Goal: Task Accomplishment & Management: Manage account settings

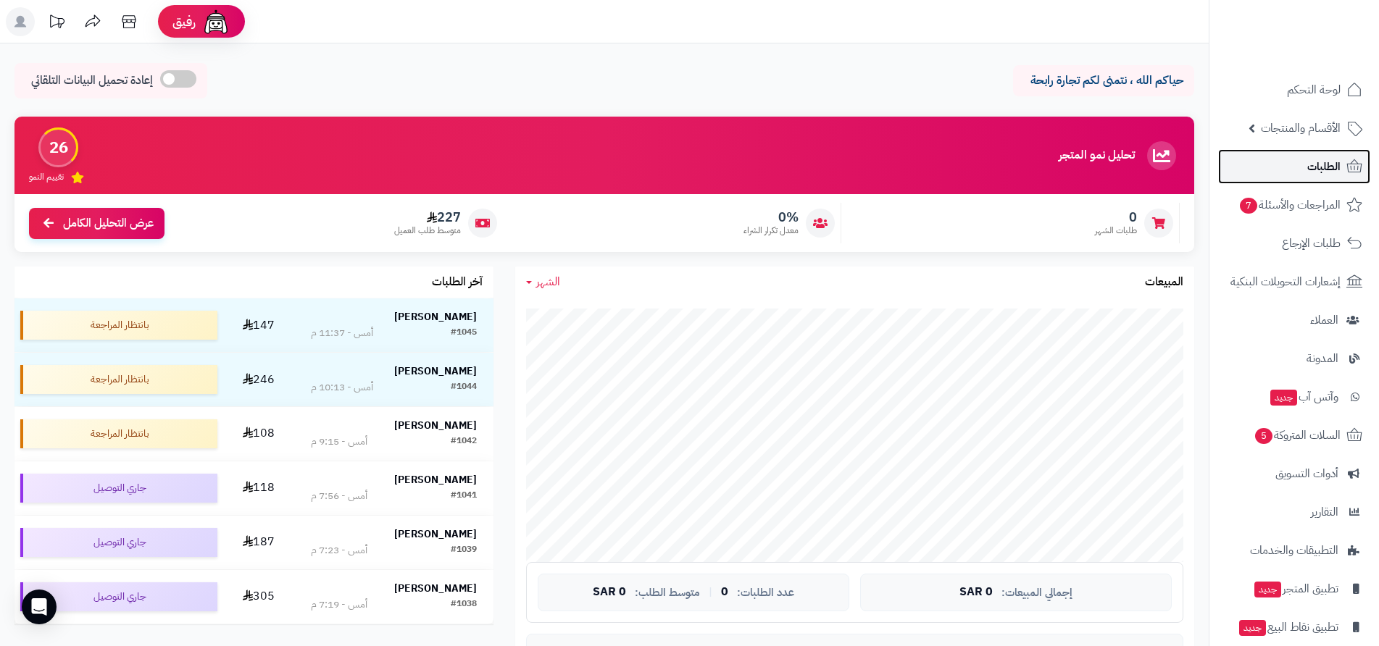
click at [1332, 167] on span "الطلبات" at bounding box center [1323, 167] width 33 height 20
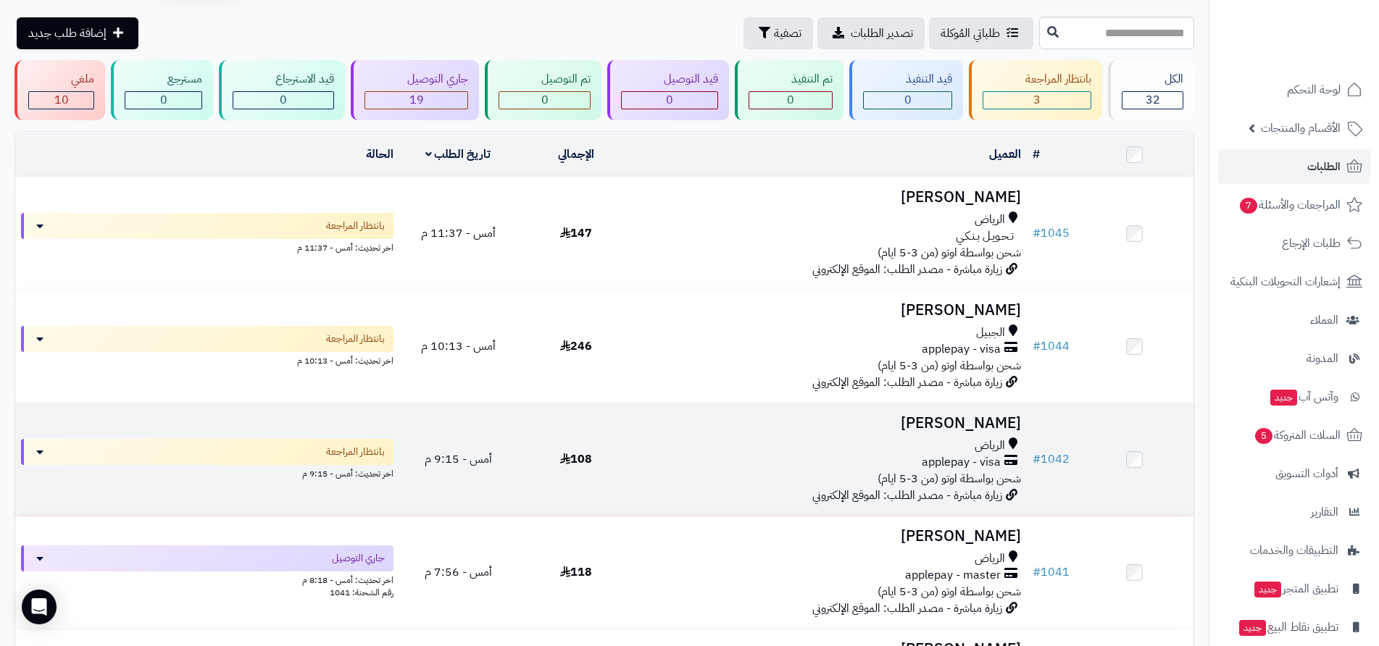
scroll to position [72, 0]
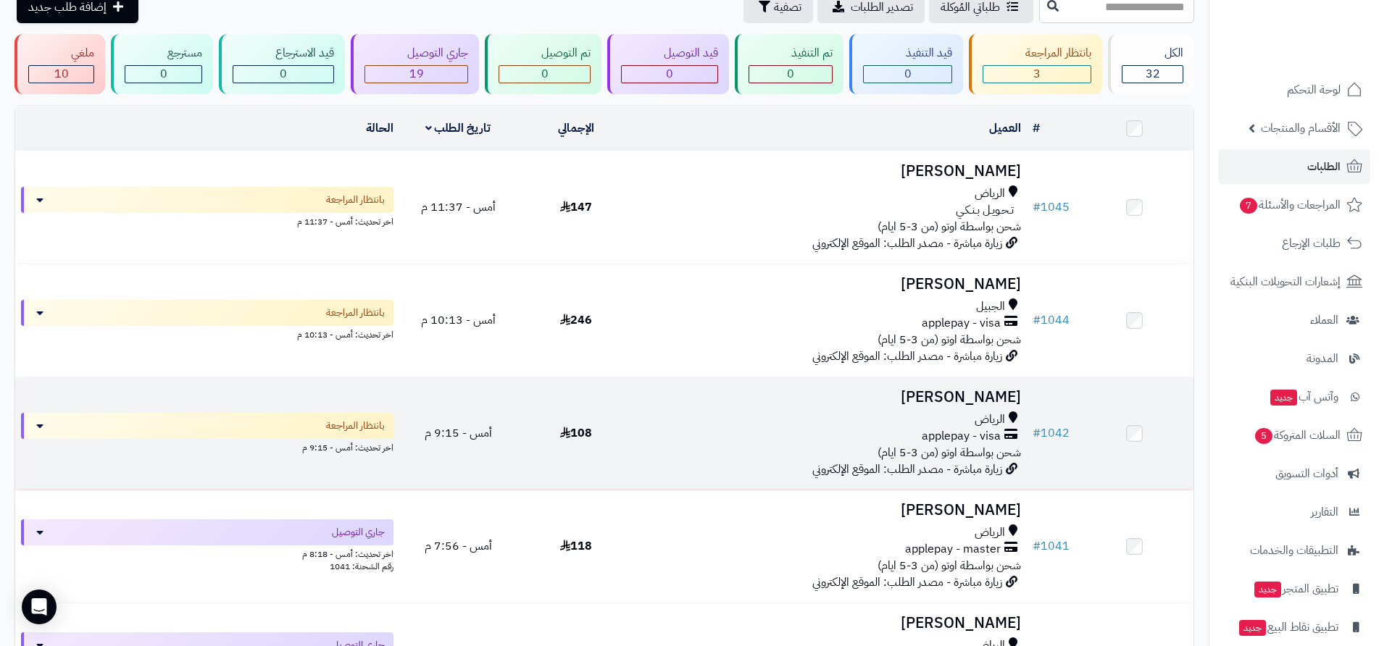
click at [967, 444] on span "شحن بواسطة اوتو (من 3-5 ايام)" at bounding box center [948, 452] width 143 height 17
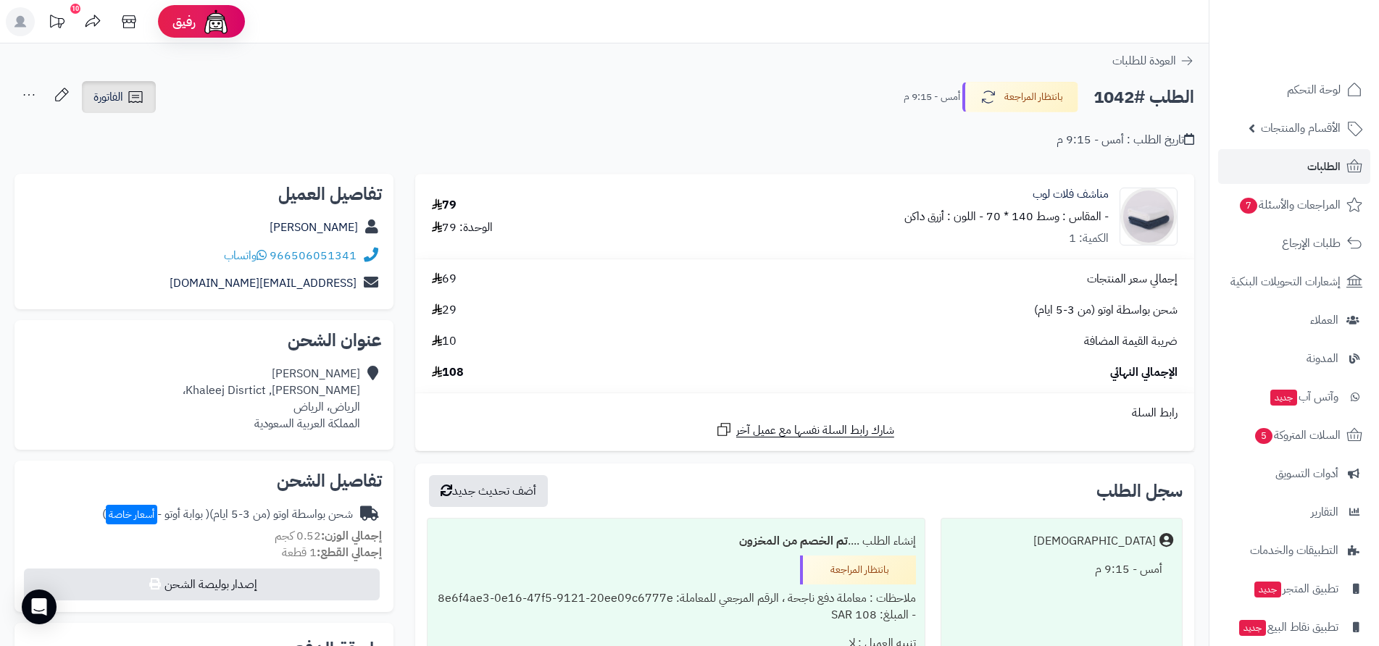
click at [123, 98] on span "الفاتورة" at bounding box center [108, 96] width 30 height 17
click at [193, 169] on link "إرسال الفاتورة إلى بريد العميل" at bounding box center [158, 167] width 157 height 33
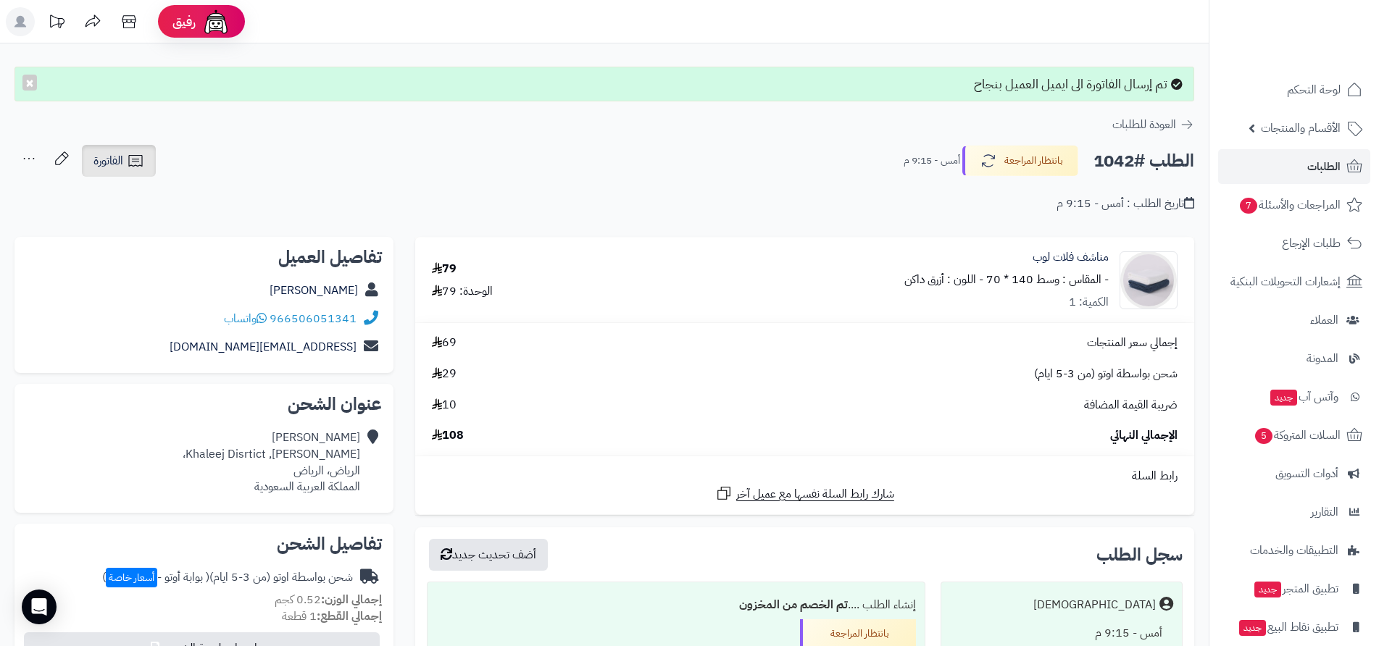
click at [126, 166] on link "الفاتورة" at bounding box center [119, 161] width 74 height 32
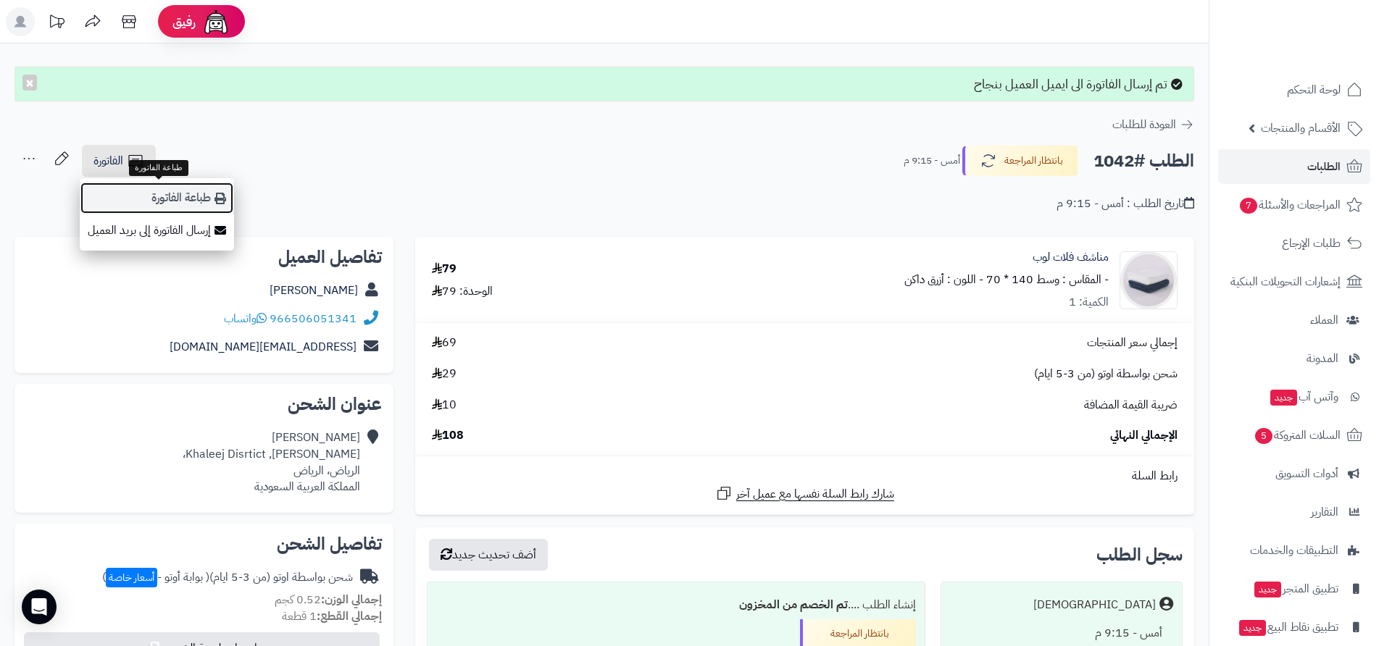
click at [173, 195] on link "طباعة الفاتورة" at bounding box center [157, 198] width 154 height 33
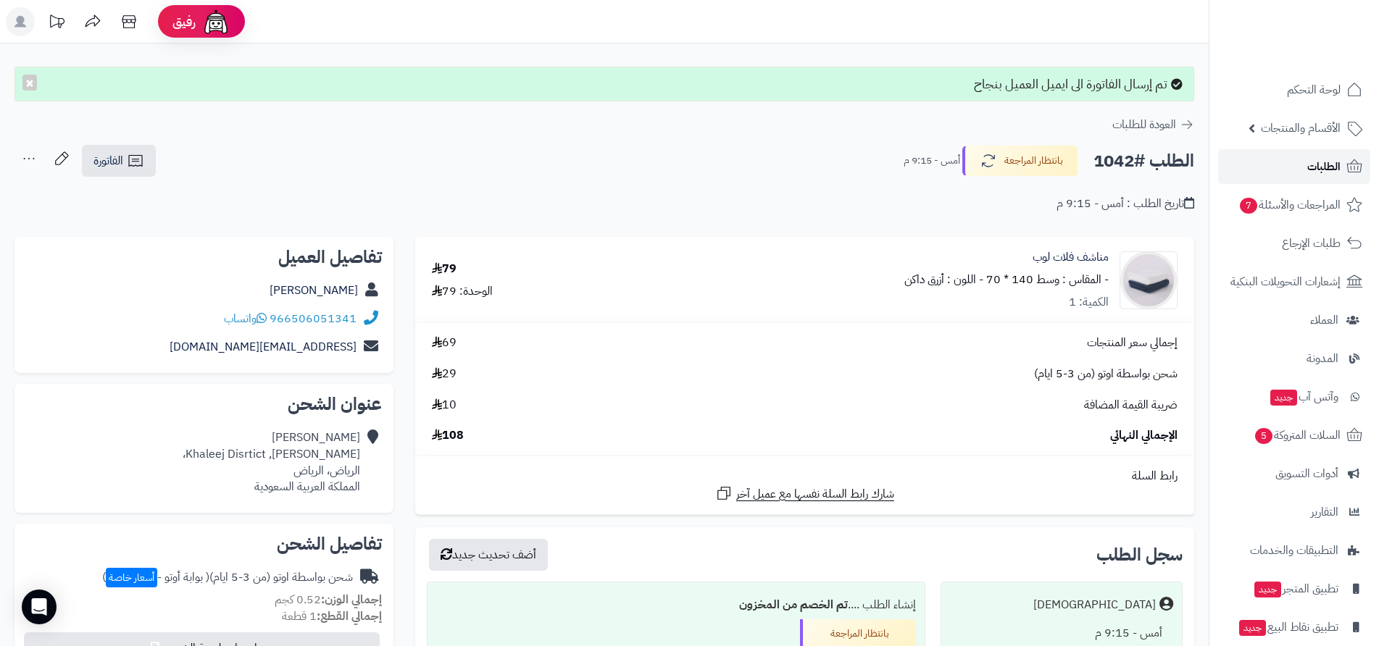
click at [1325, 167] on span "الطلبات" at bounding box center [1323, 167] width 33 height 20
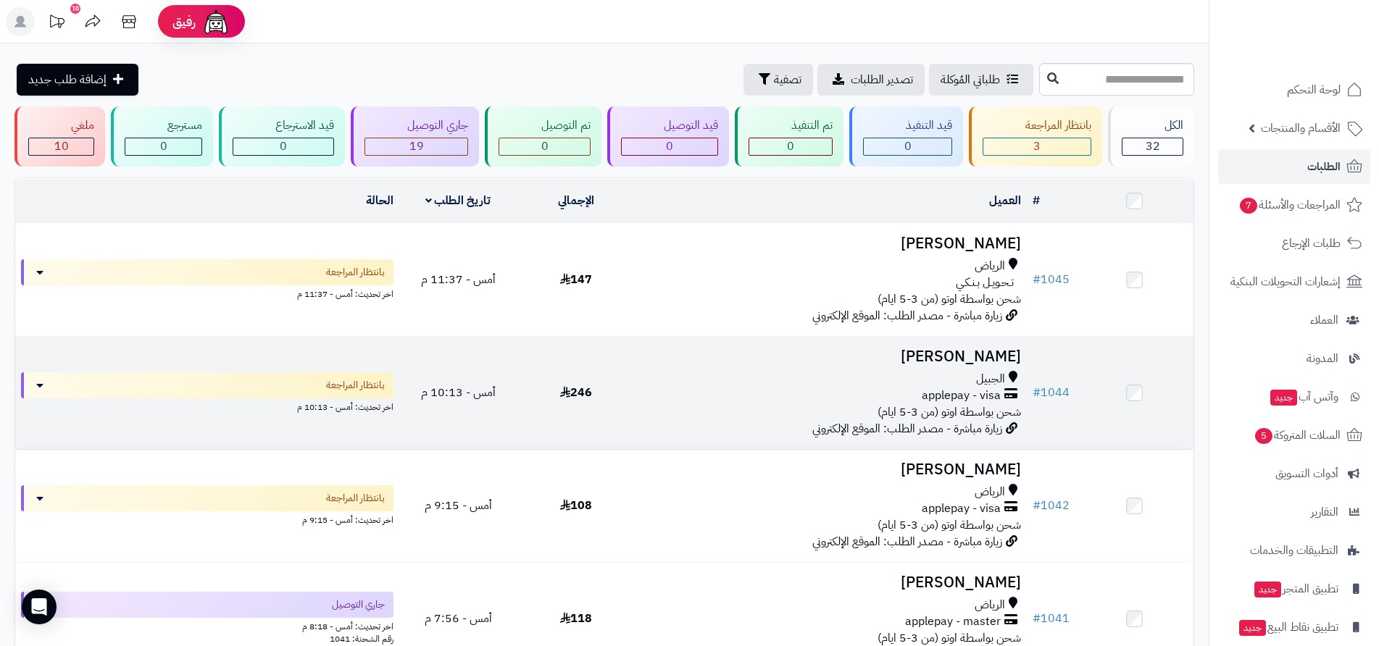
click at [895, 388] on div "applepay - visa" at bounding box center [831, 396] width 380 height 17
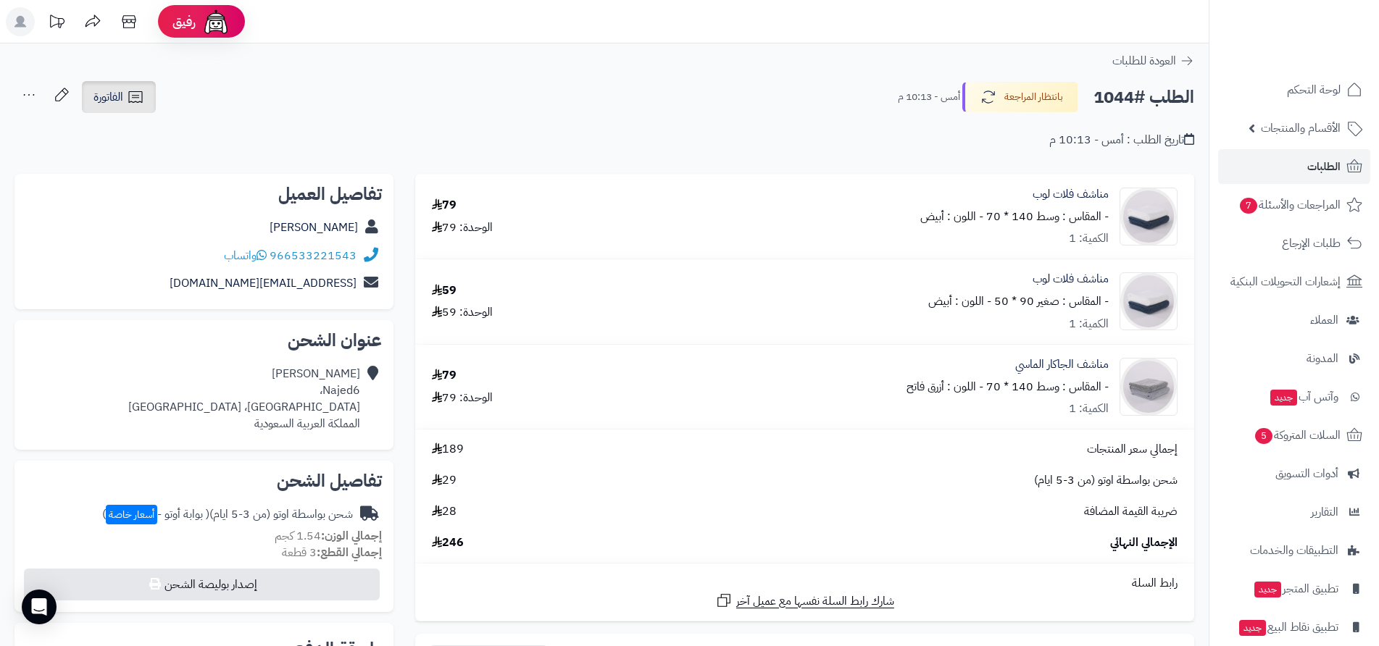
click at [133, 97] on icon at bounding box center [135, 96] width 17 height 17
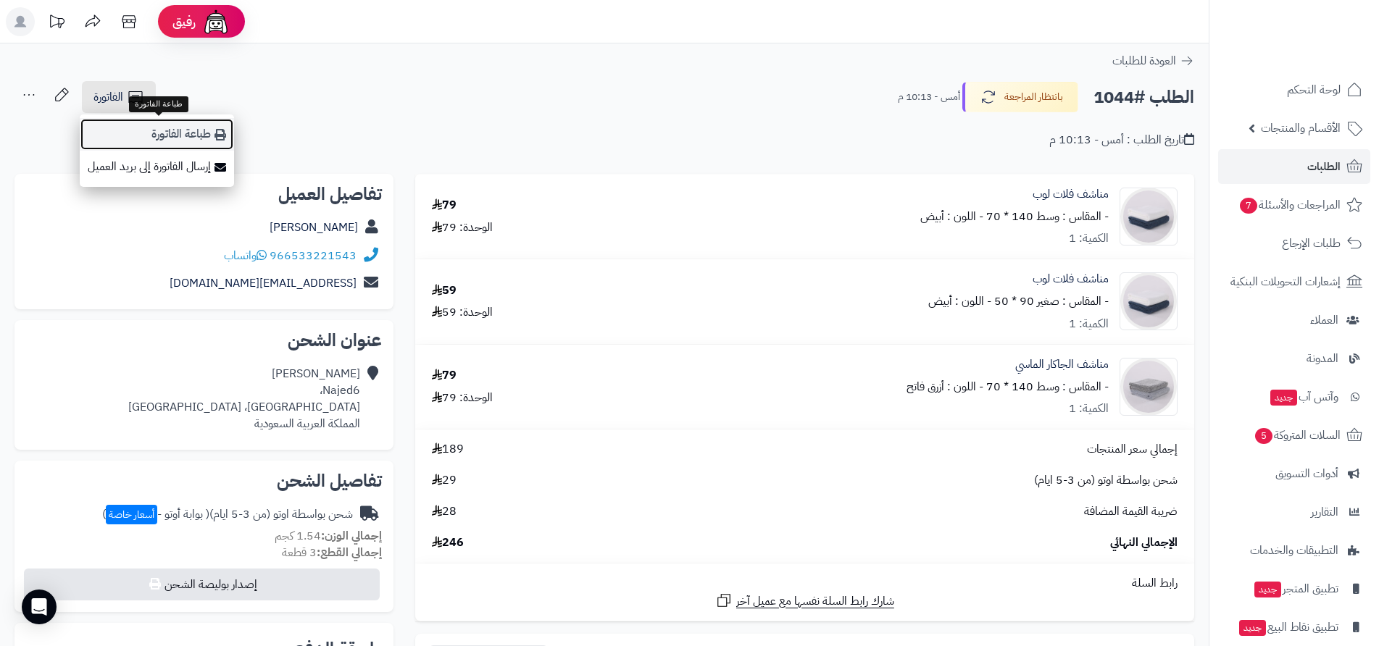
click at [156, 130] on link "طباعة الفاتورة" at bounding box center [157, 134] width 154 height 33
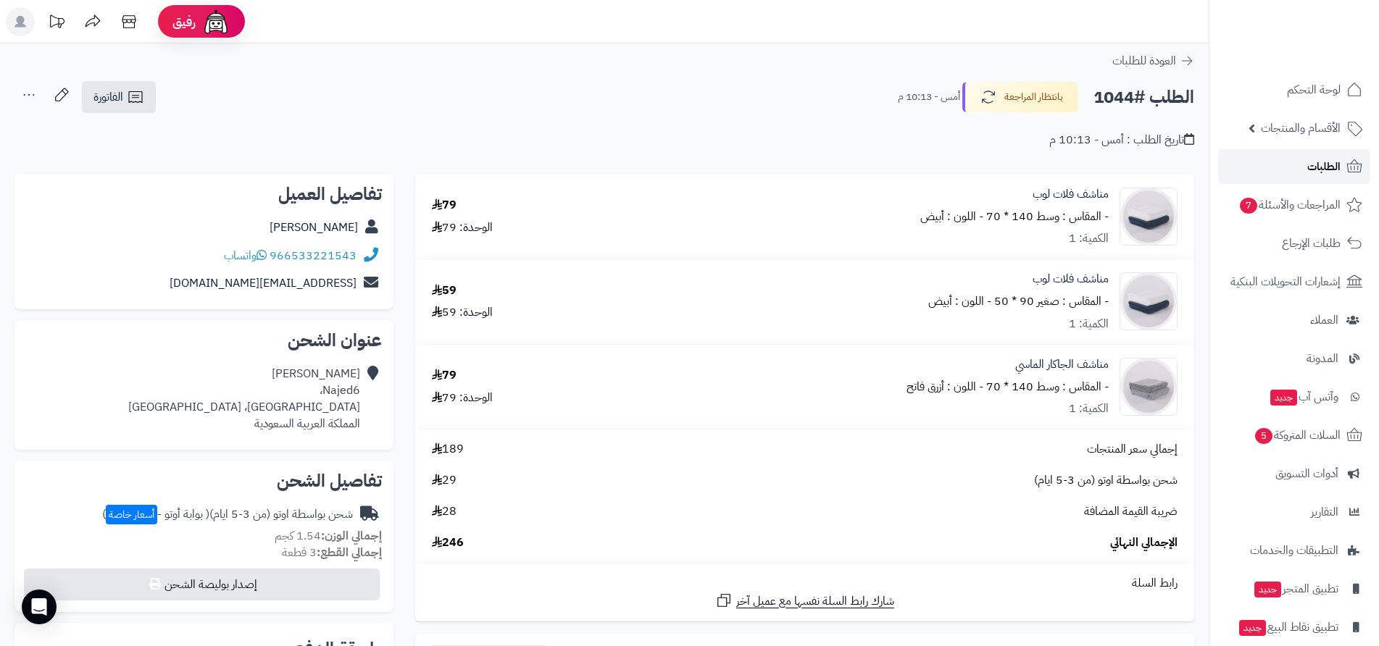
click at [1323, 167] on span "الطلبات" at bounding box center [1323, 167] width 33 height 20
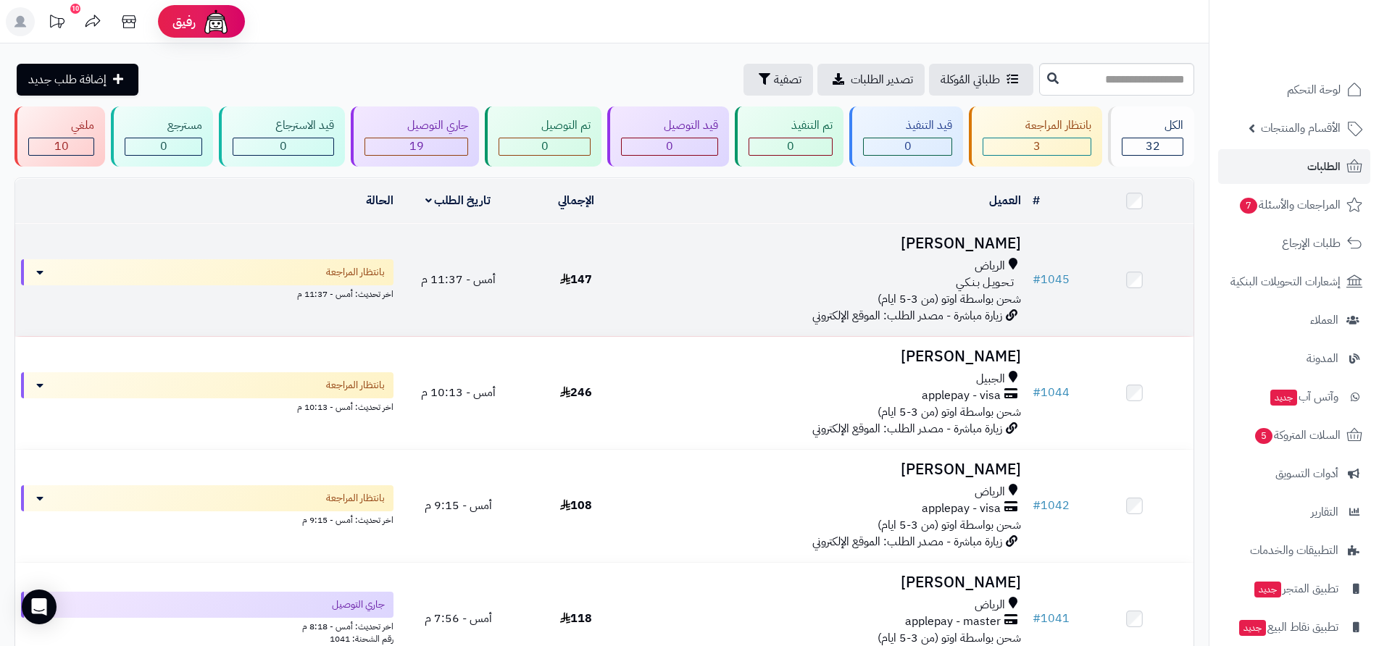
click at [1001, 283] on span "تـحـويـل بـنـكـي" at bounding box center [985, 283] width 58 height 17
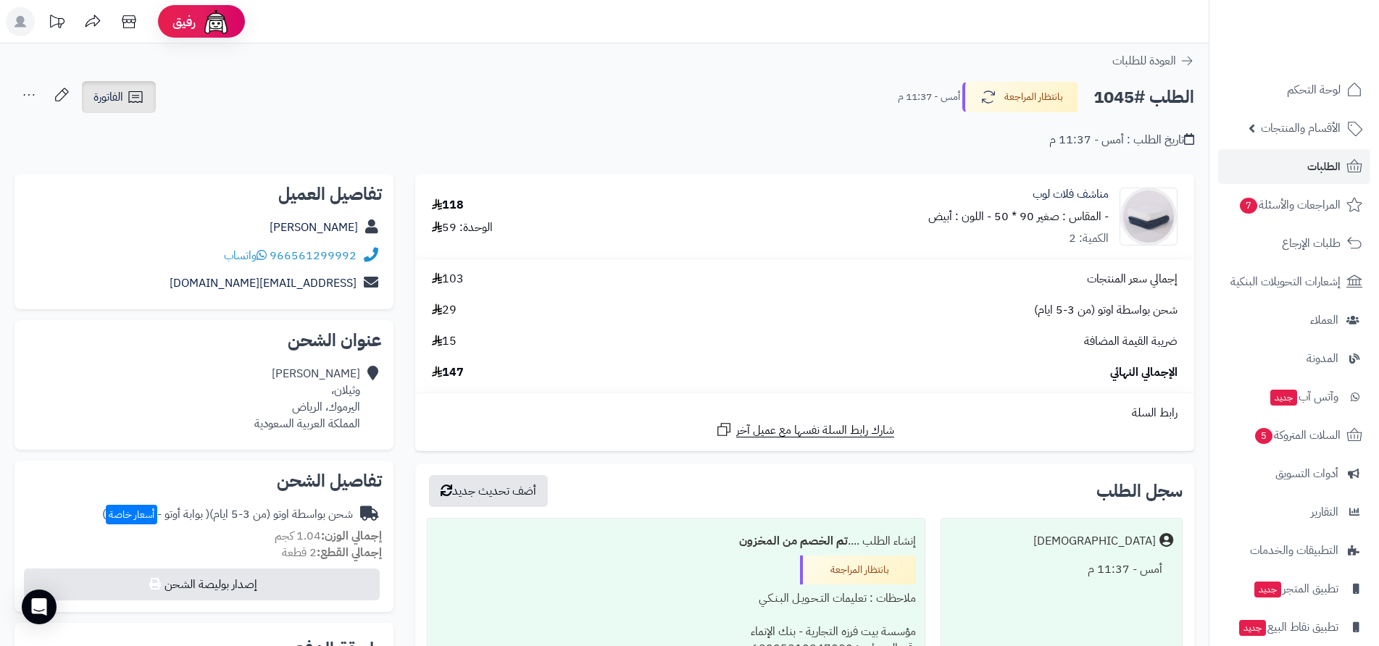
click at [119, 101] on span "الفاتورة" at bounding box center [108, 96] width 30 height 17
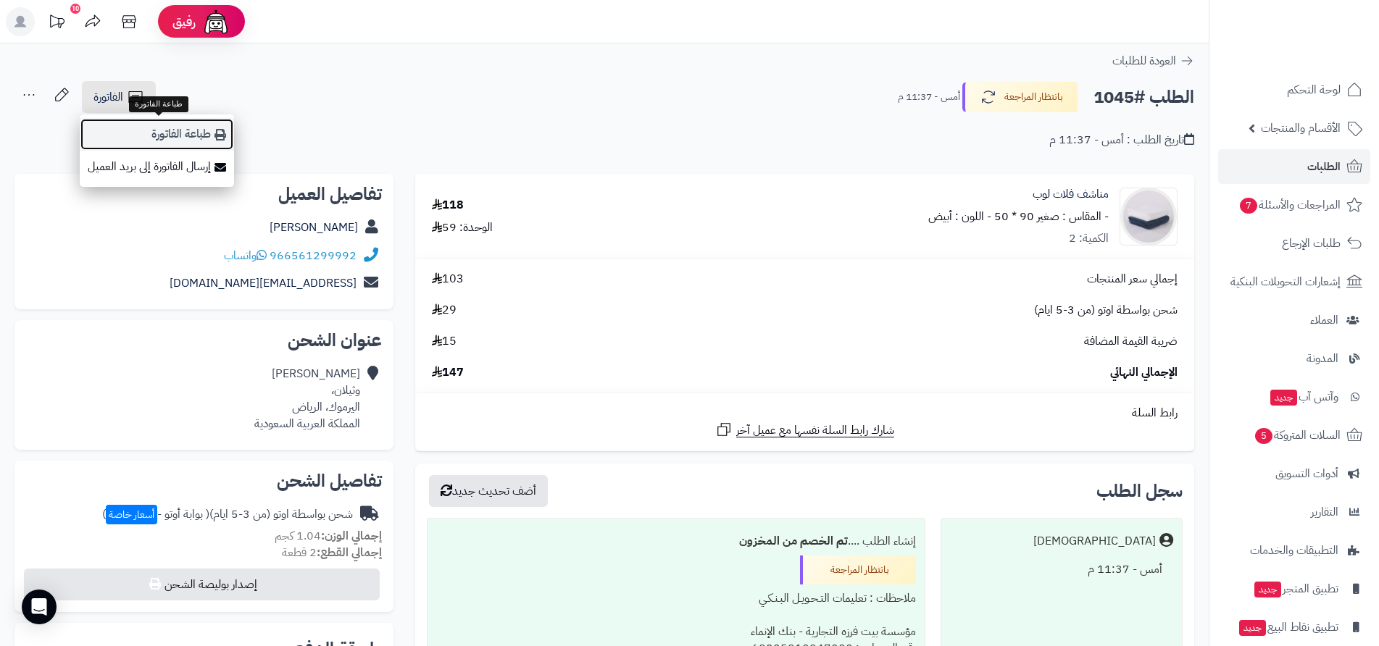
click at [198, 135] on link "طباعة الفاتورة" at bounding box center [157, 134] width 154 height 33
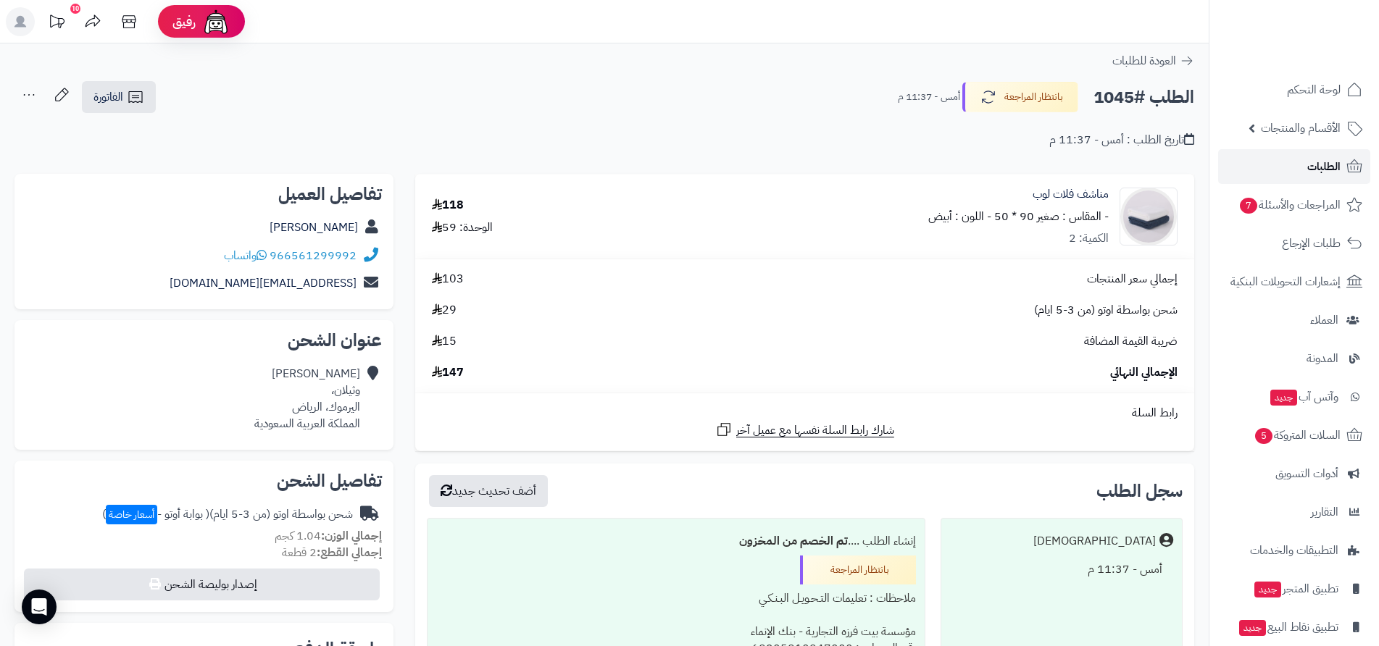
click at [1327, 170] on span "الطلبات" at bounding box center [1323, 167] width 33 height 20
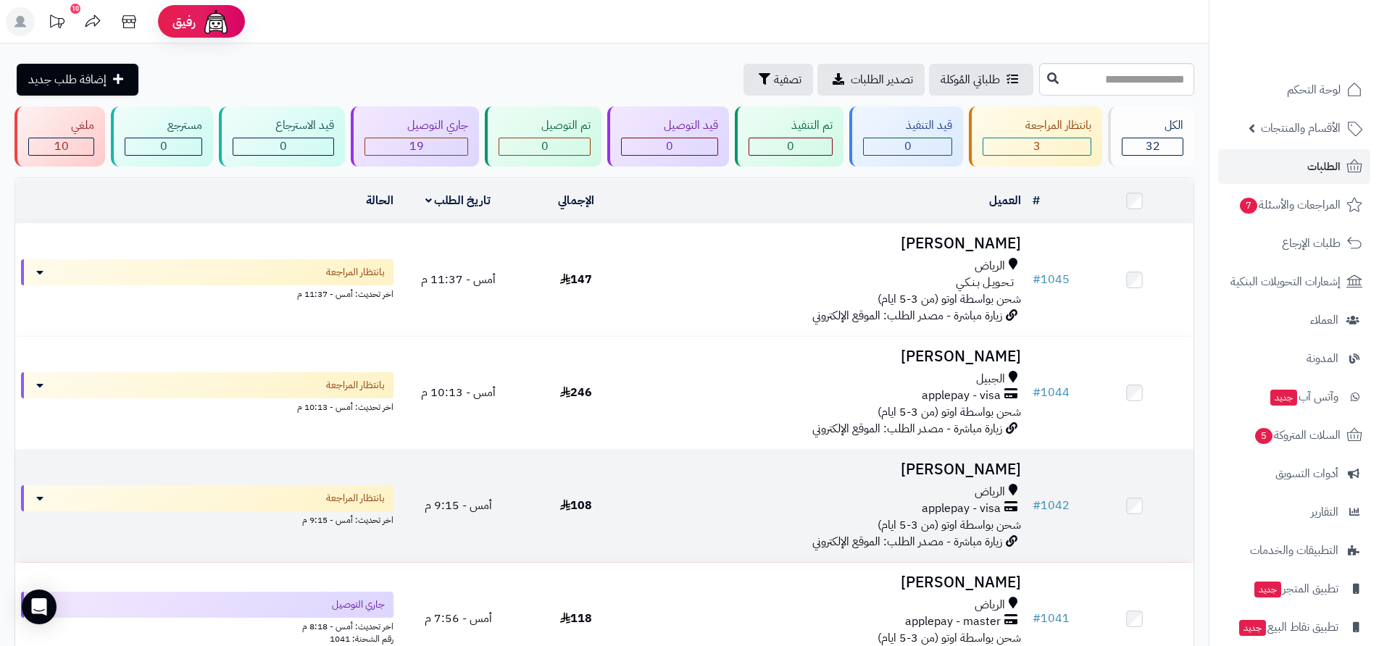
click at [703, 501] on div "applepay - visa" at bounding box center [831, 509] width 380 height 17
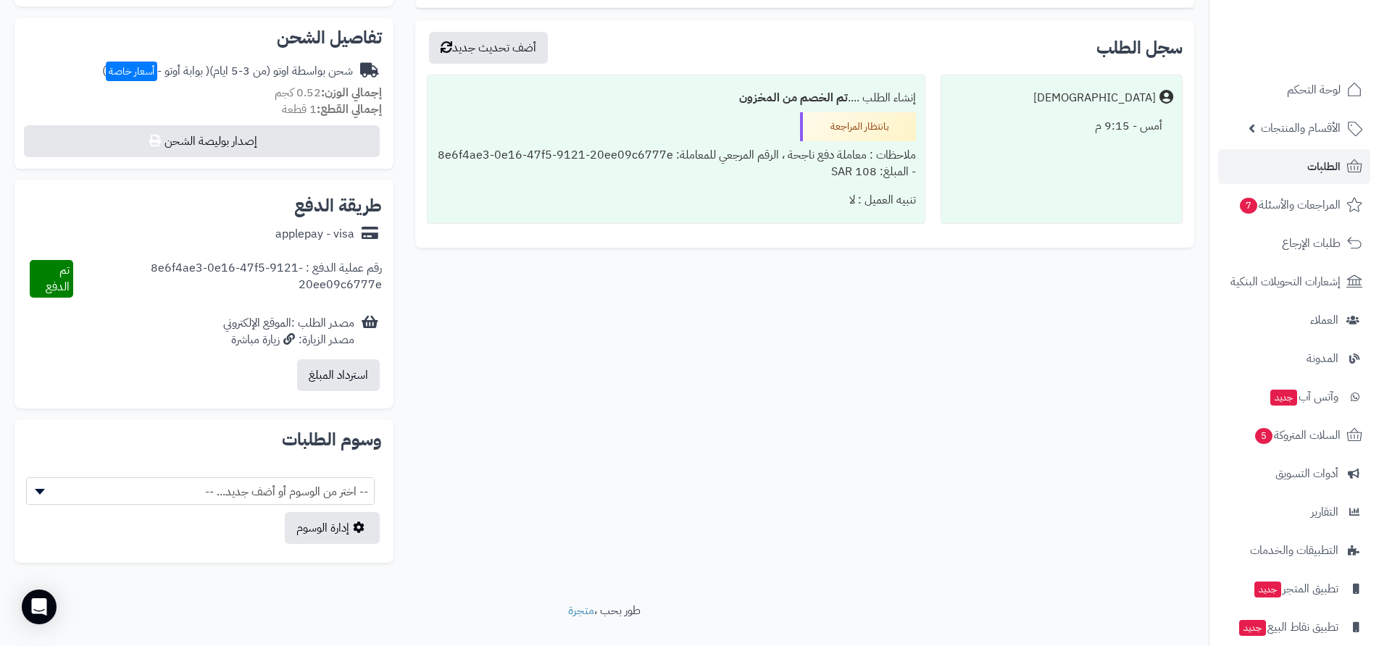
scroll to position [456, 0]
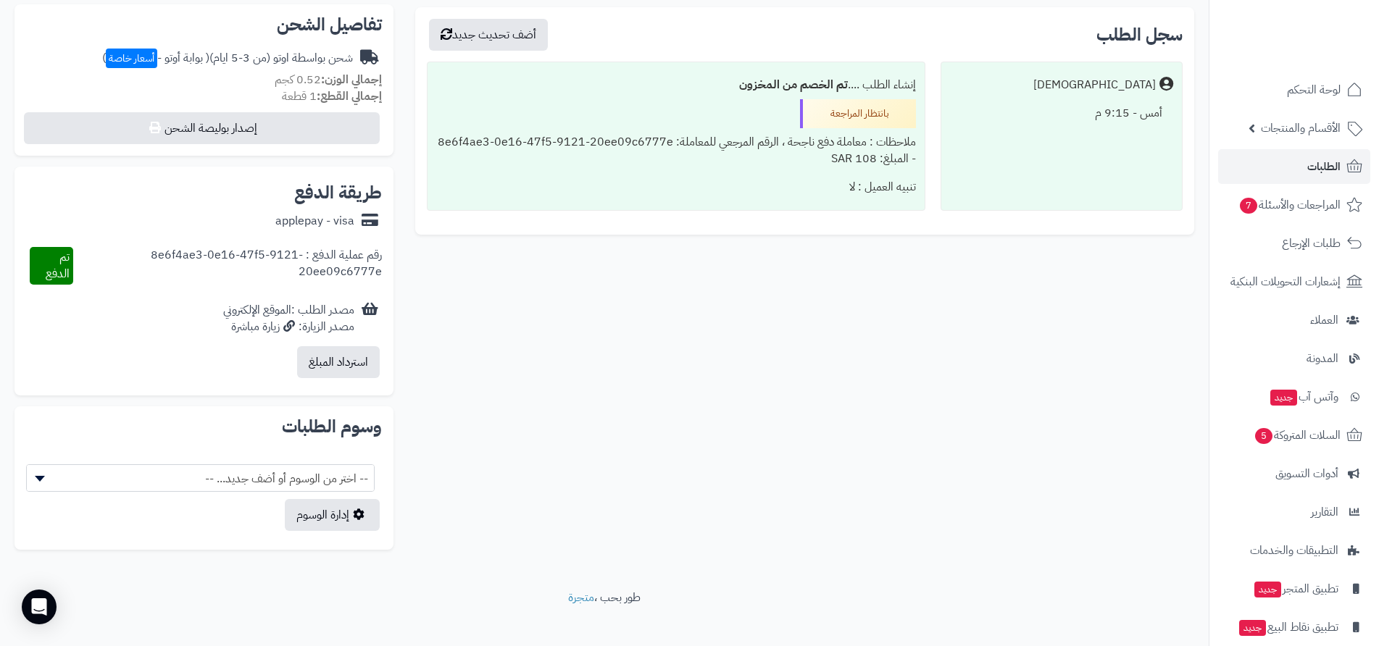
click at [78, 466] on span "-- اختر من الوسوم أو أضف جديد... --" at bounding box center [200, 479] width 347 height 28
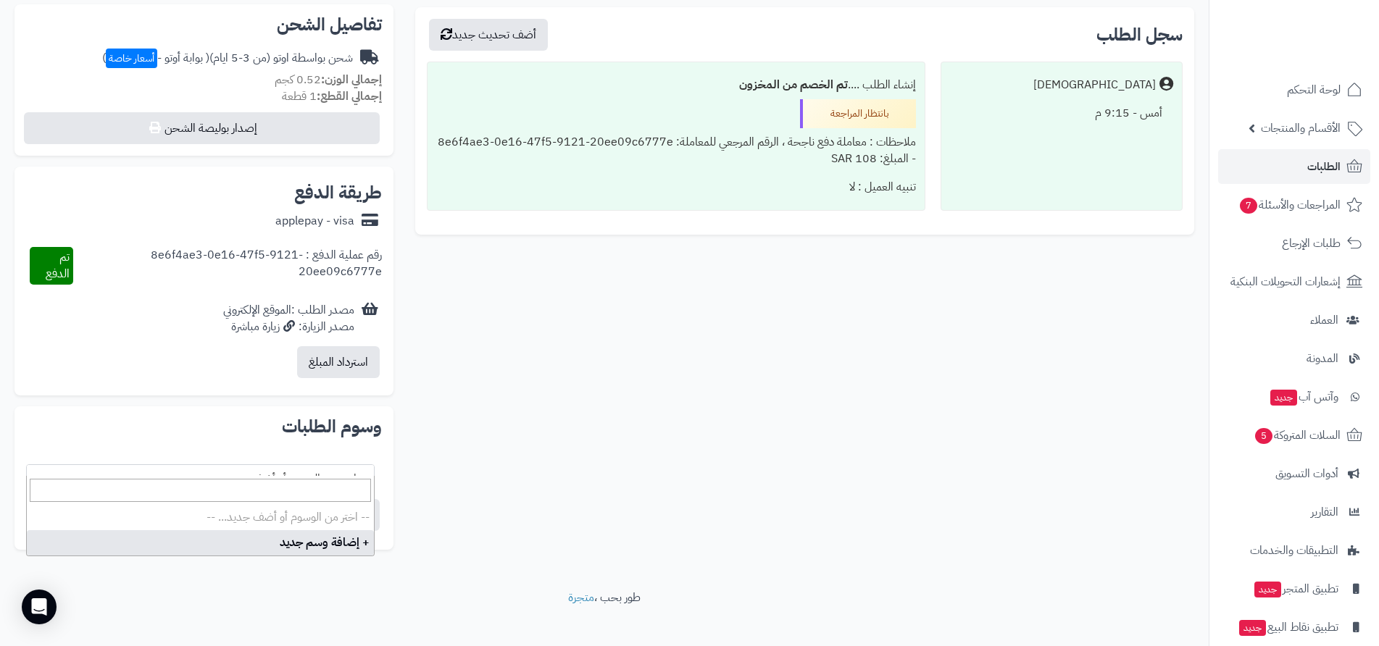
click at [520, 449] on div "**********" at bounding box center [604, 139] width 1201 height 844
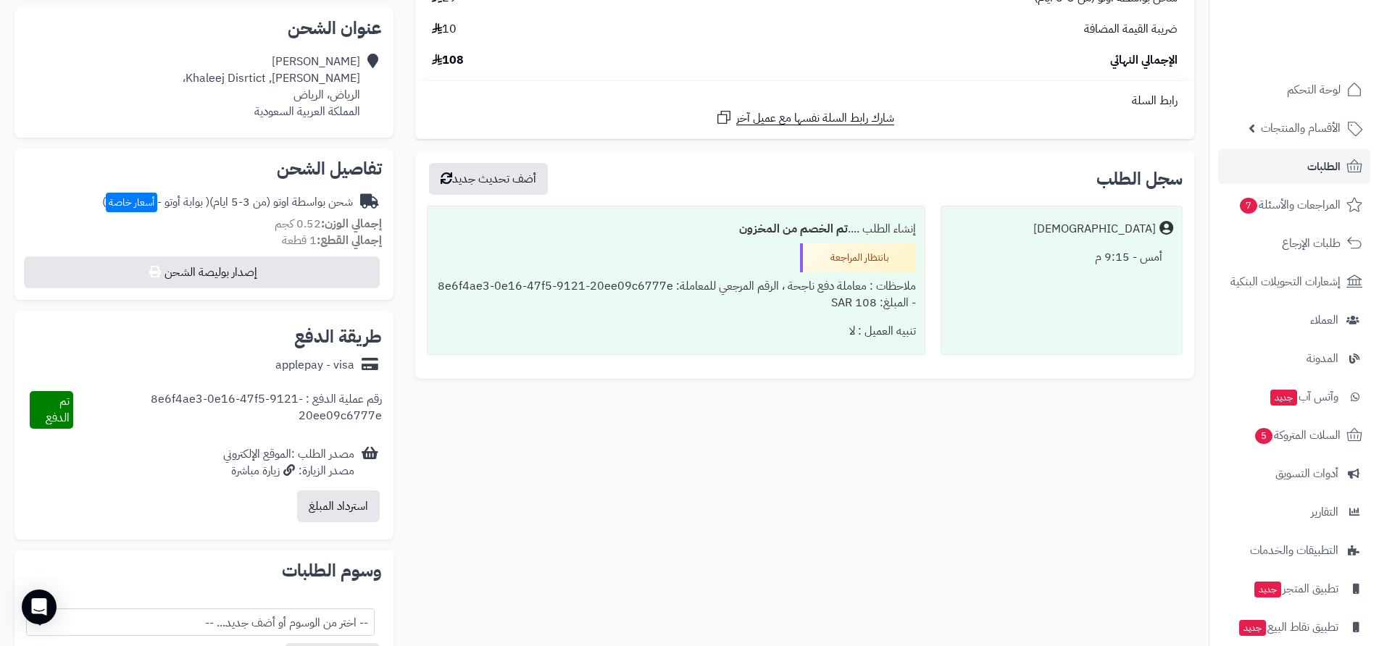
scroll to position [312, 0]
click at [1328, 168] on span "الطلبات" at bounding box center [1323, 167] width 33 height 20
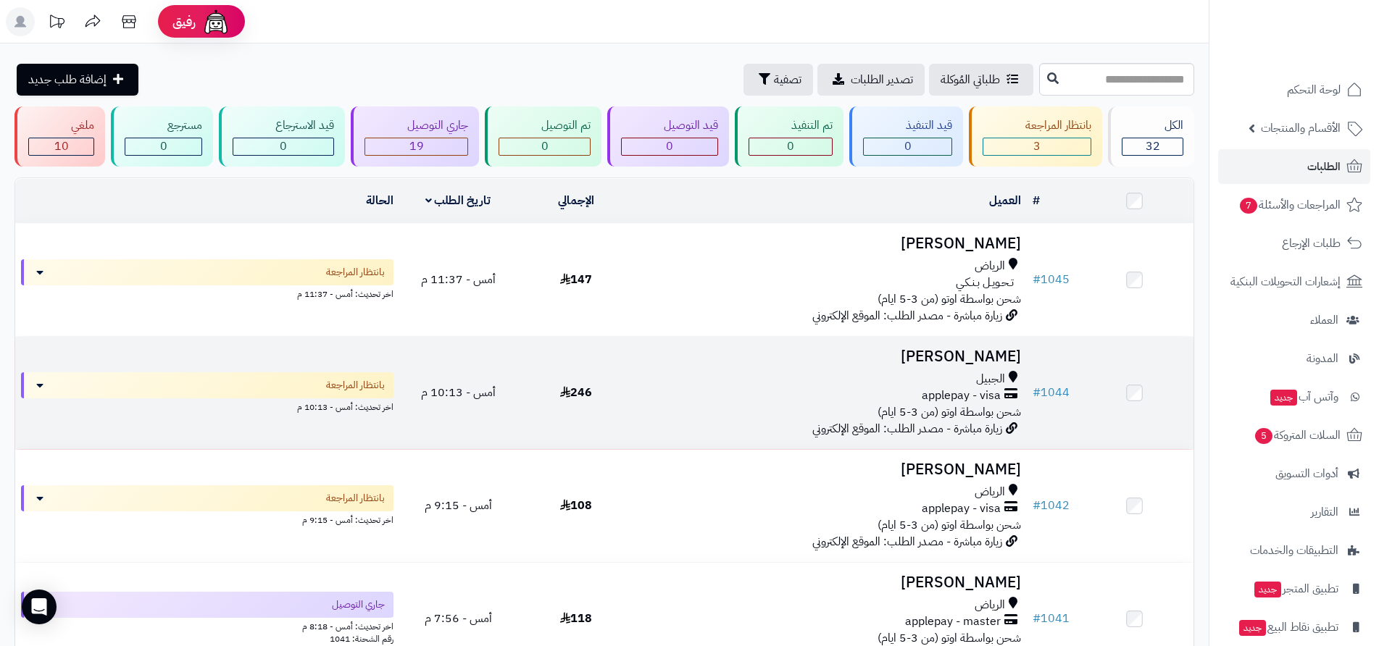
click at [964, 404] on span "شحن بواسطة اوتو (من 3-5 ايام)" at bounding box center [948, 412] width 143 height 17
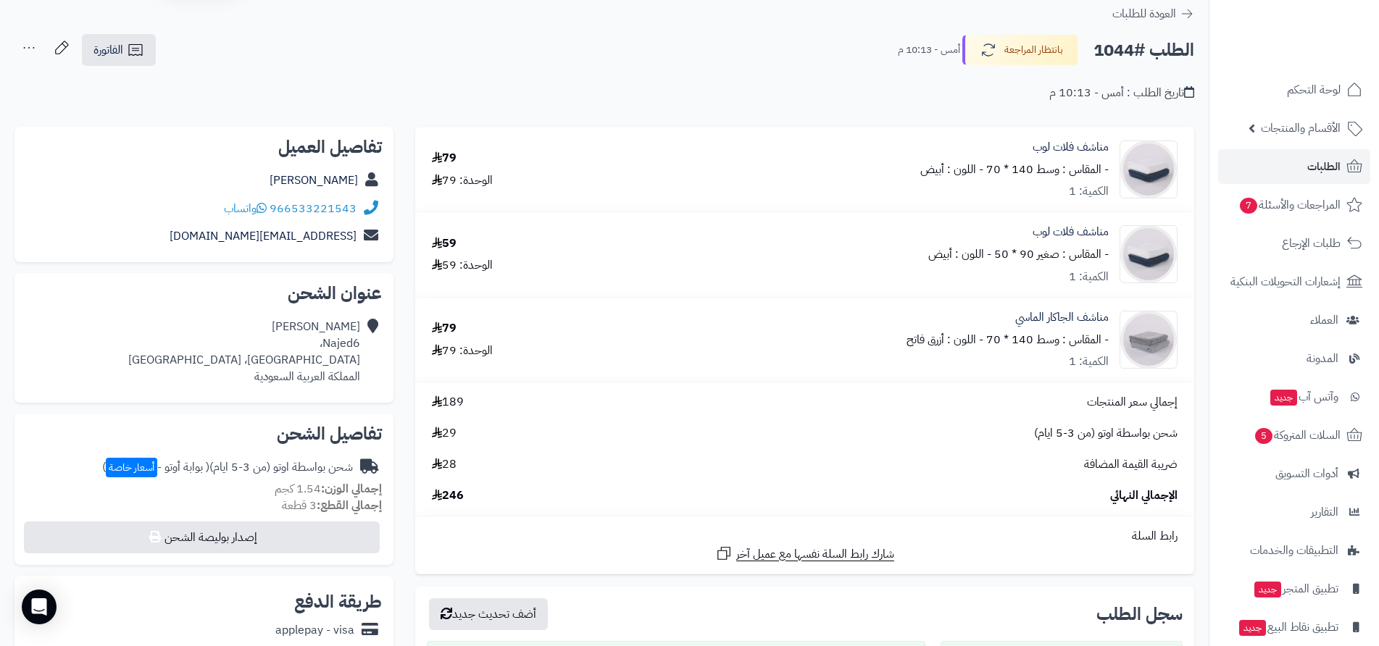
scroll to position [72, 0]
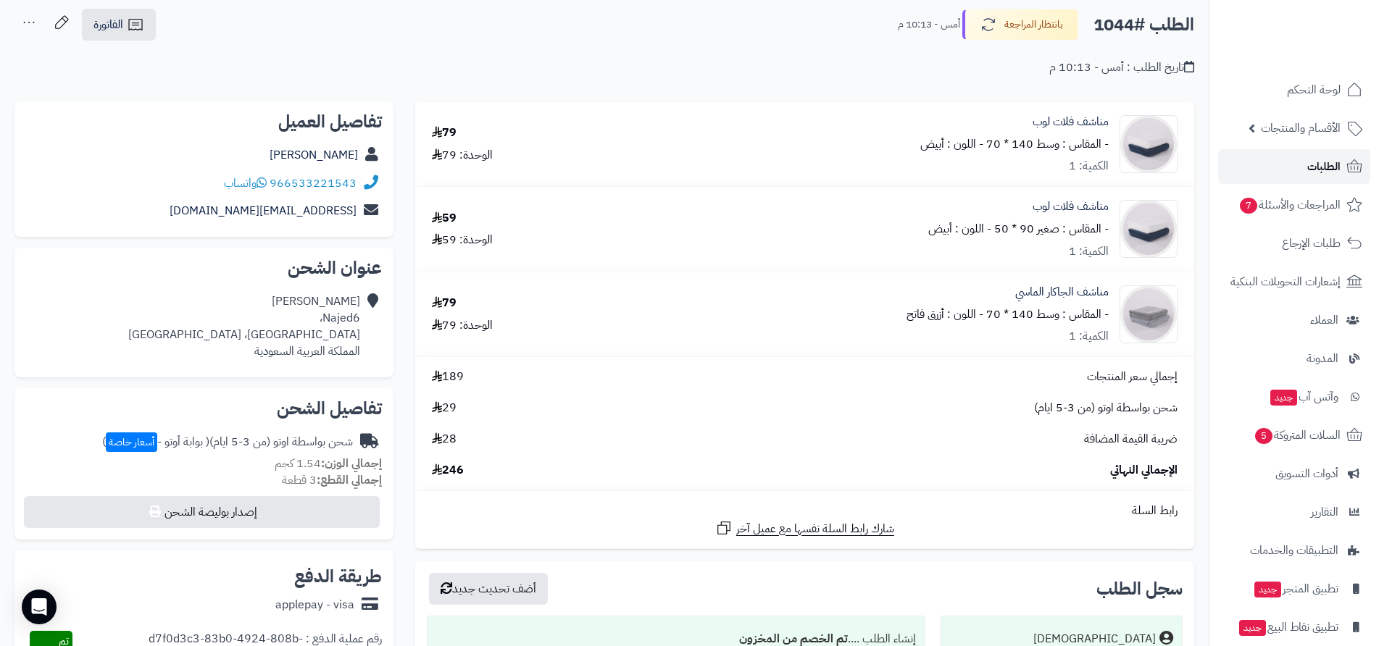
click at [1329, 168] on span "الطلبات" at bounding box center [1323, 167] width 33 height 20
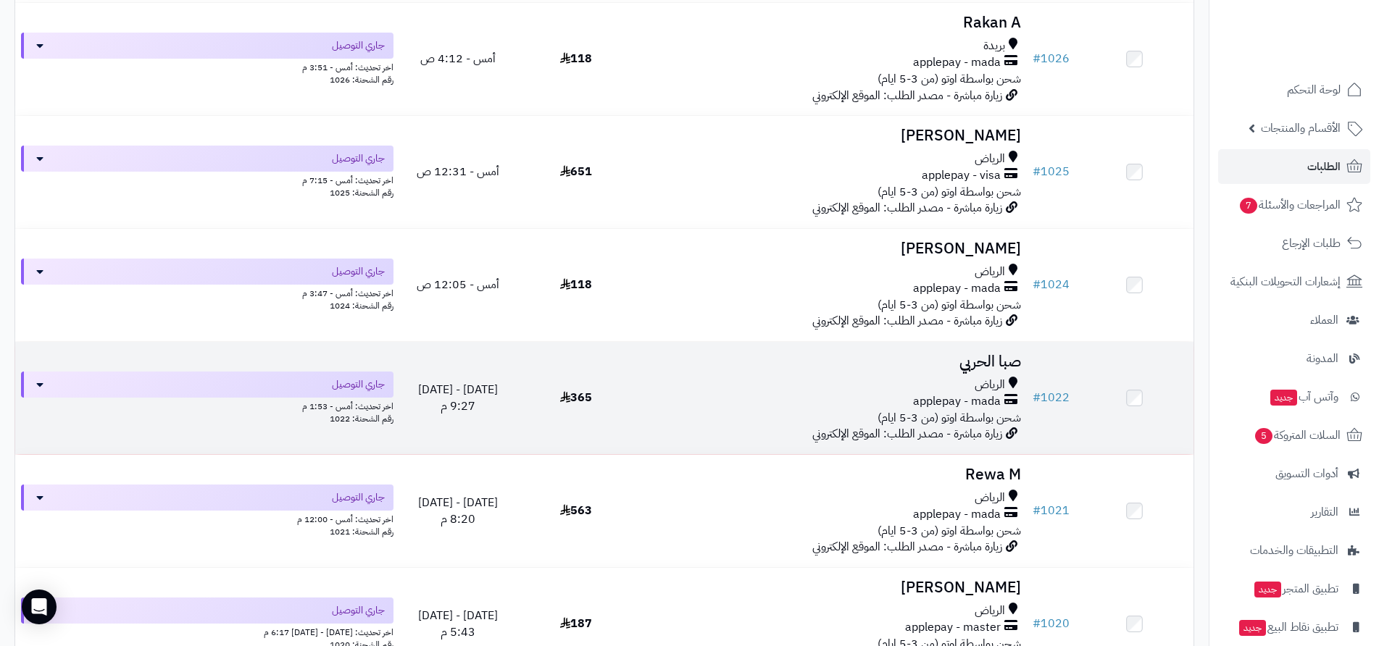
scroll to position [1956, 0]
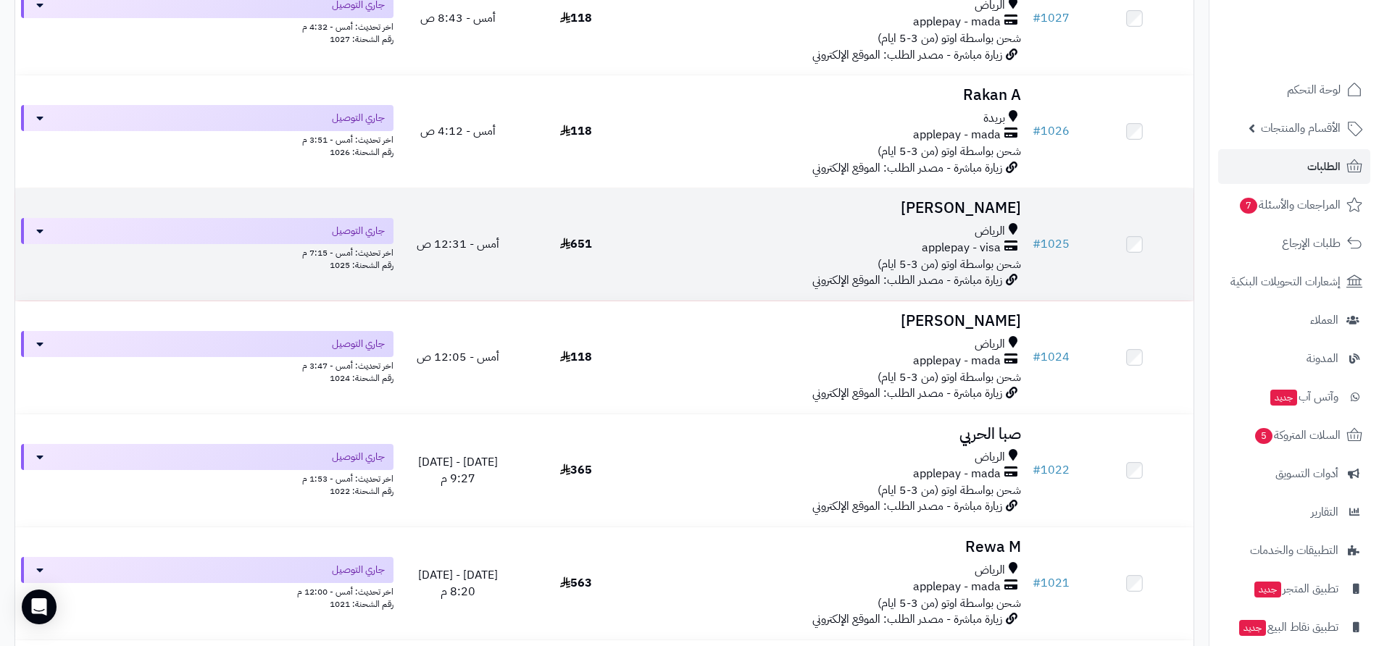
click at [930, 258] on span "شحن بواسطة اوتو (من 3-5 ايام)" at bounding box center [948, 264] width 143 height 17
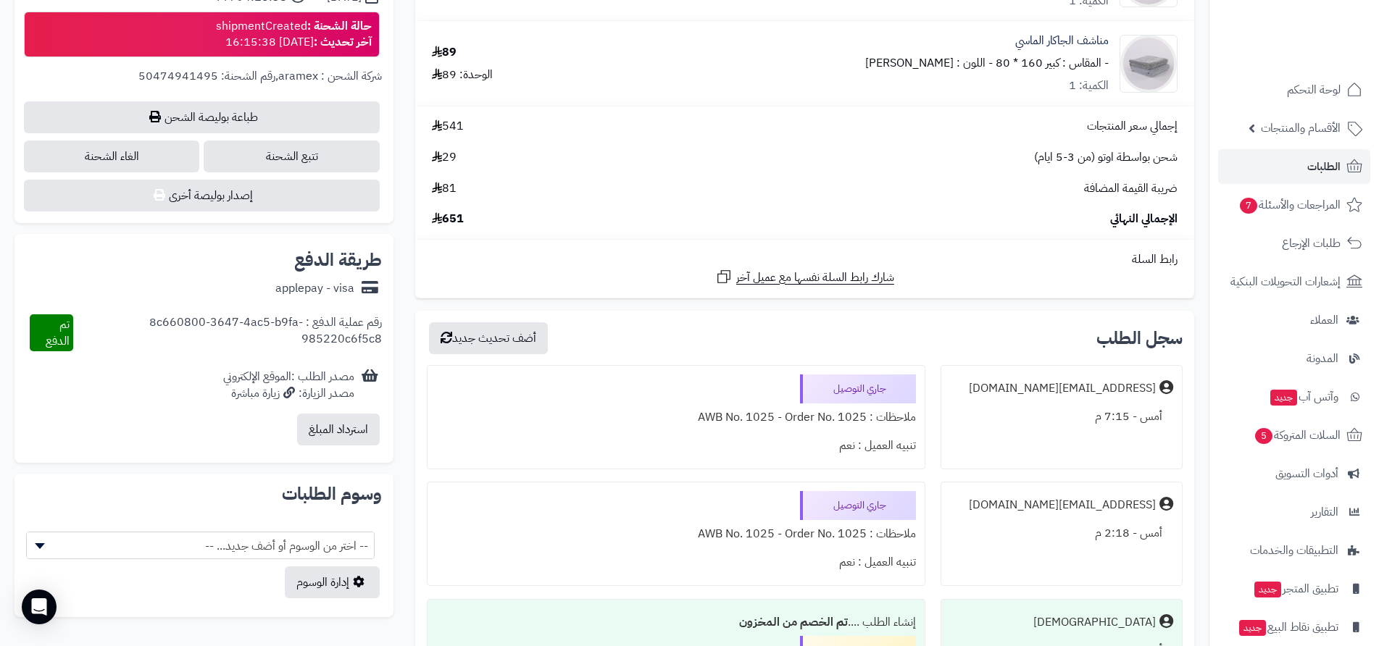
scroll to position [714, 0]
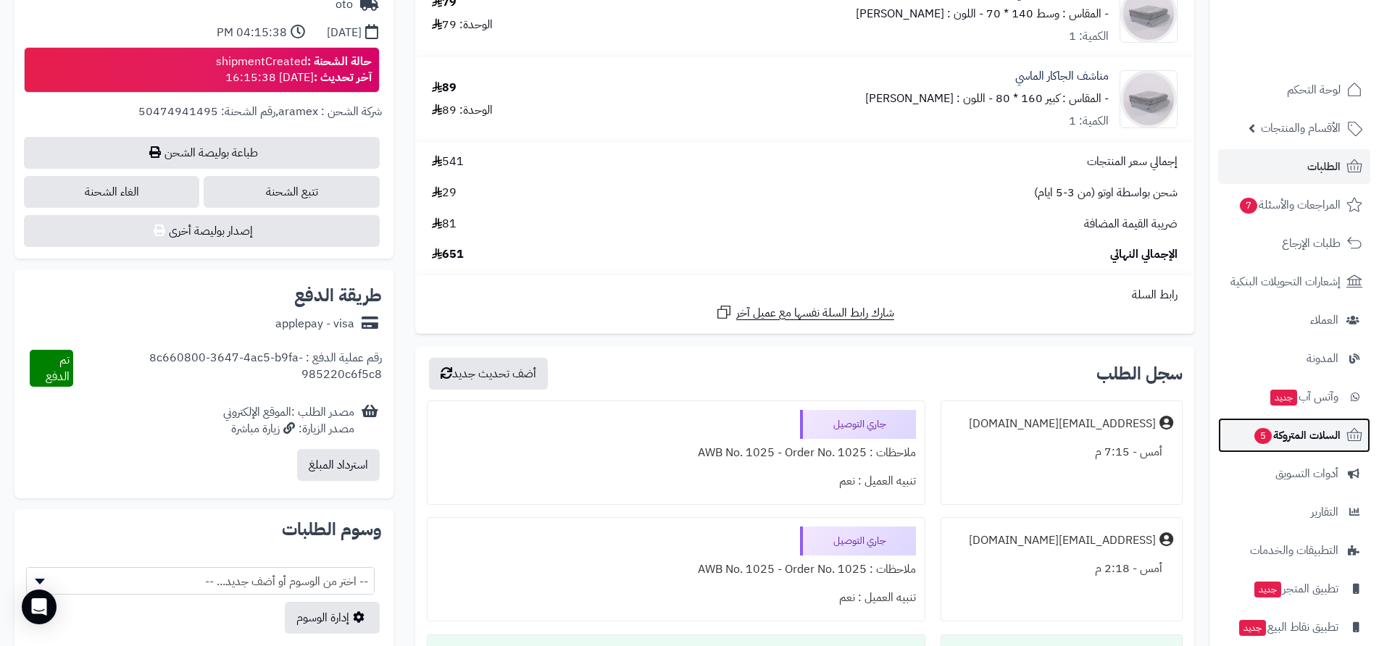
click at [1280, 433] on span "السلات المتروكة 5" at bounding box center [1297, 435] width 88 height 20
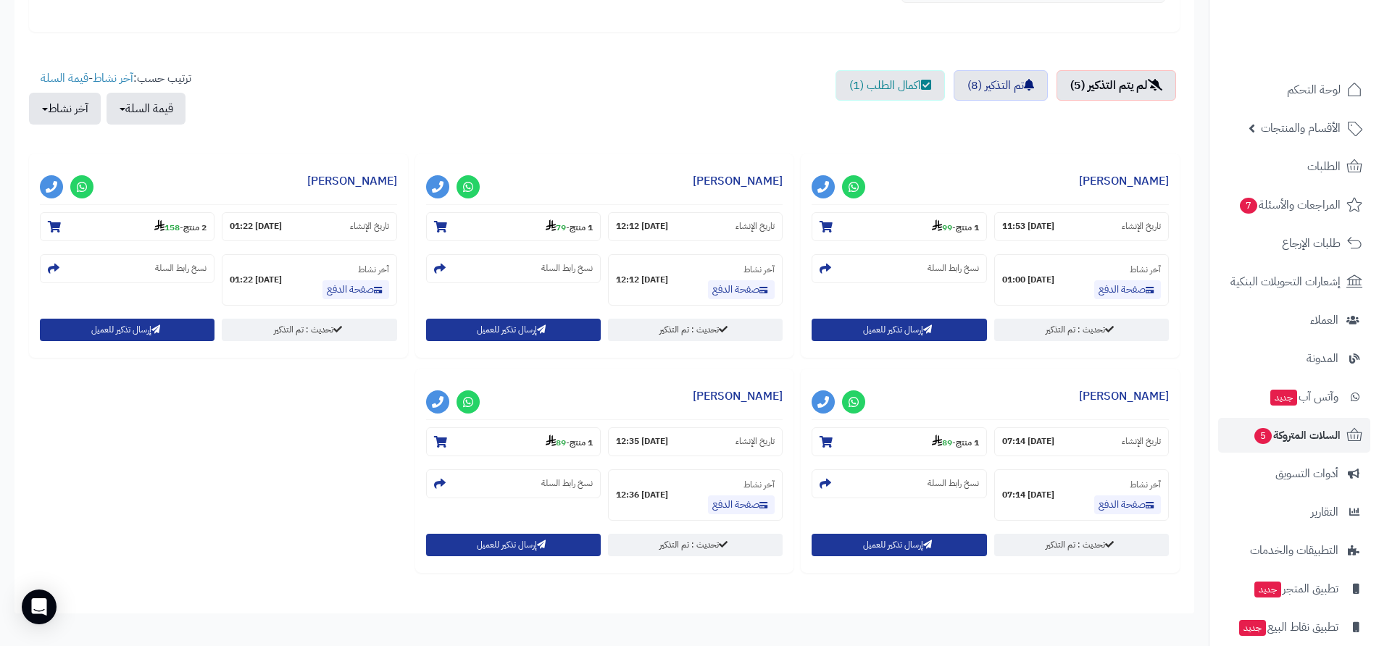
scroll to position [435, 0]
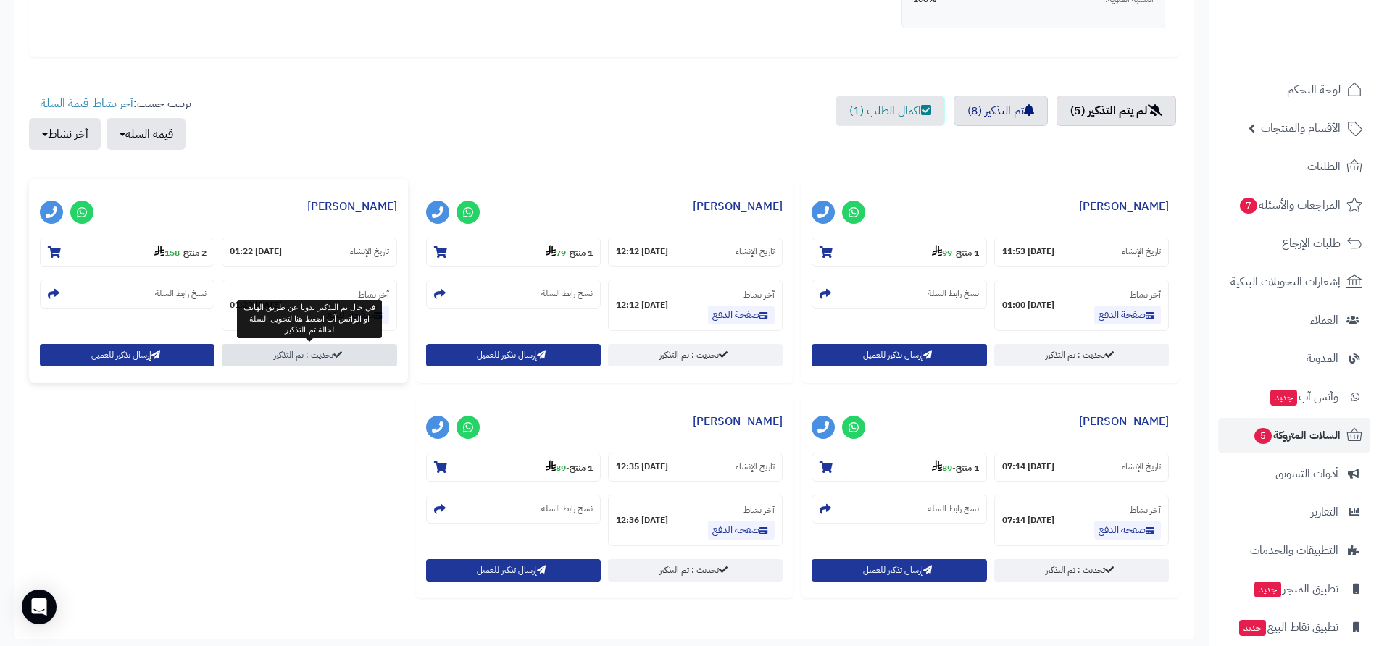
click at [330, 358] on link "تحديث : تم التذكير" at bounding box center [309, 355] width 175 height 22
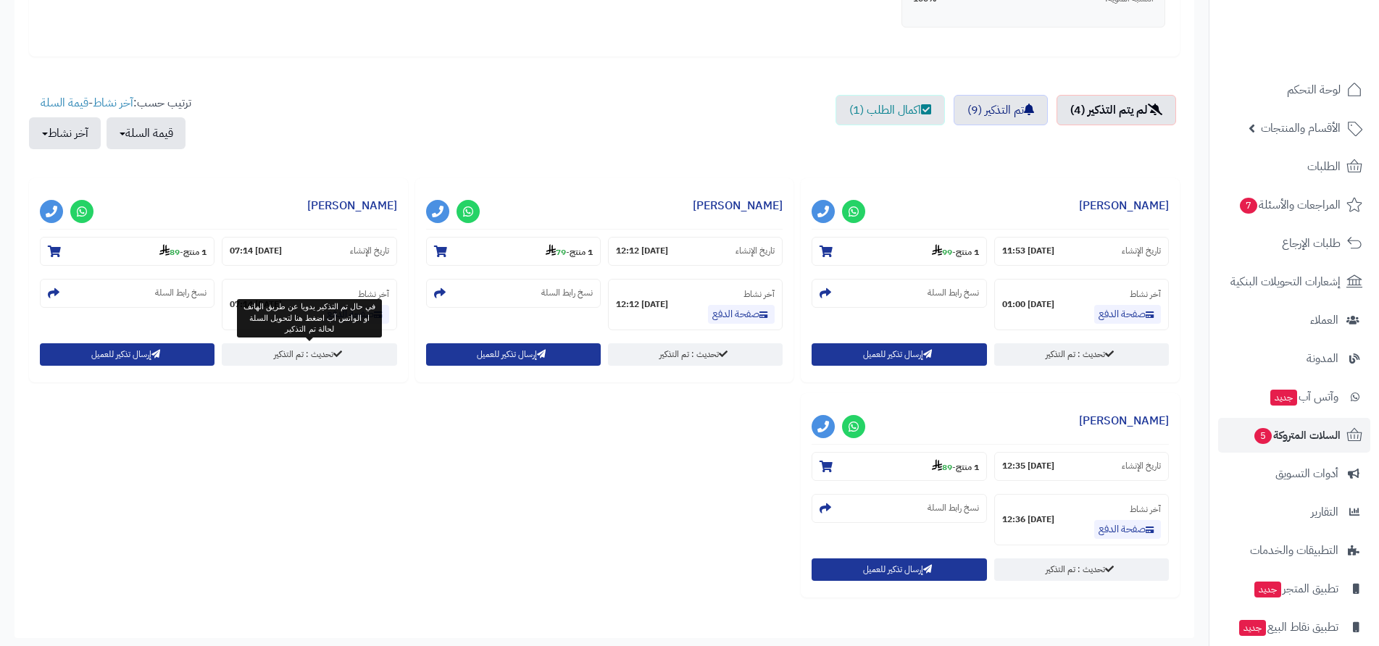
scroll to position [435, 0]
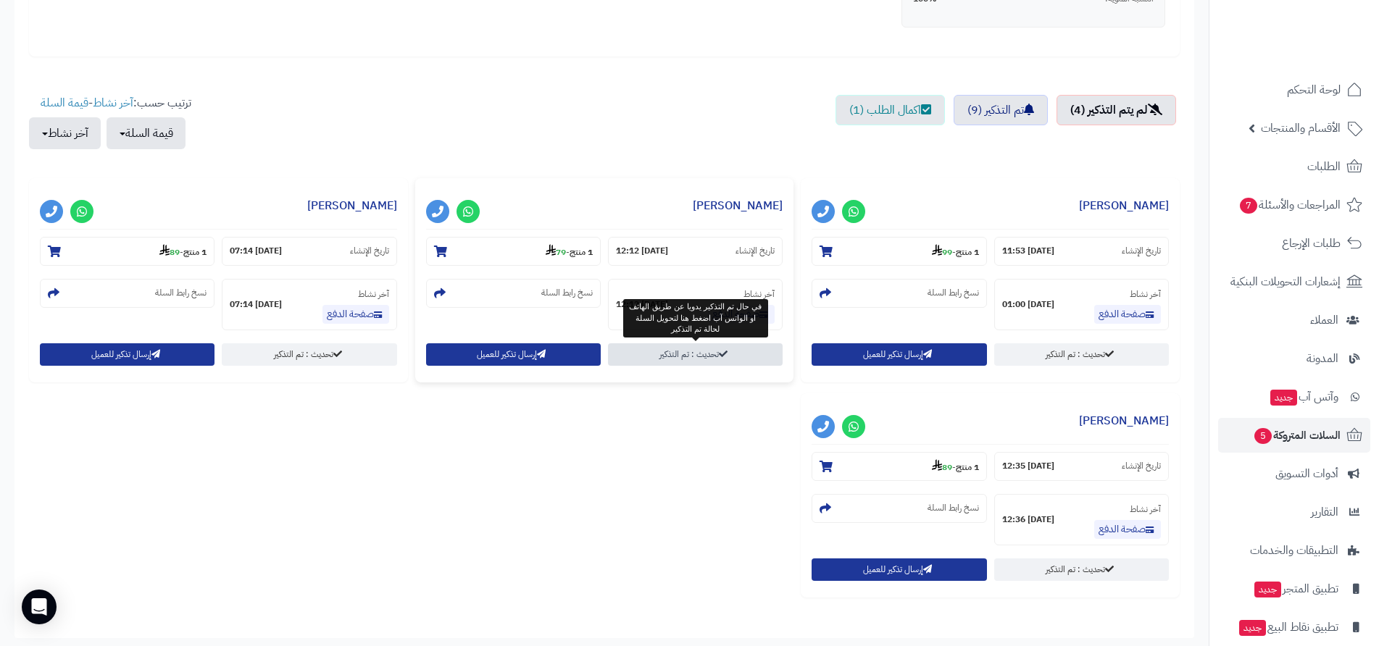
click at [701, 356] on link "تحديث : تم التذكير" at bounding box center [695, 354] width 175 height 22
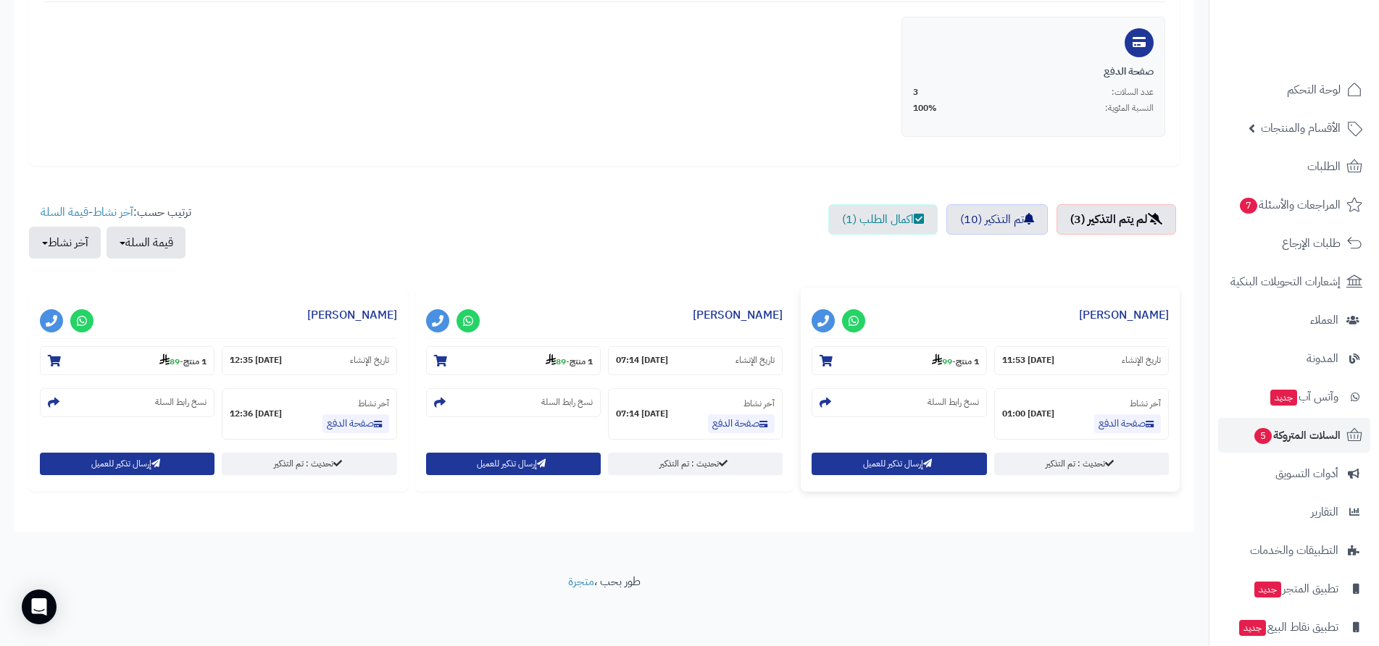
scroll to position [326, 0]
click at [1094, 464] on link "تحديث : تم التذكير" at bounding box center [1081, 464] width 175 height 22
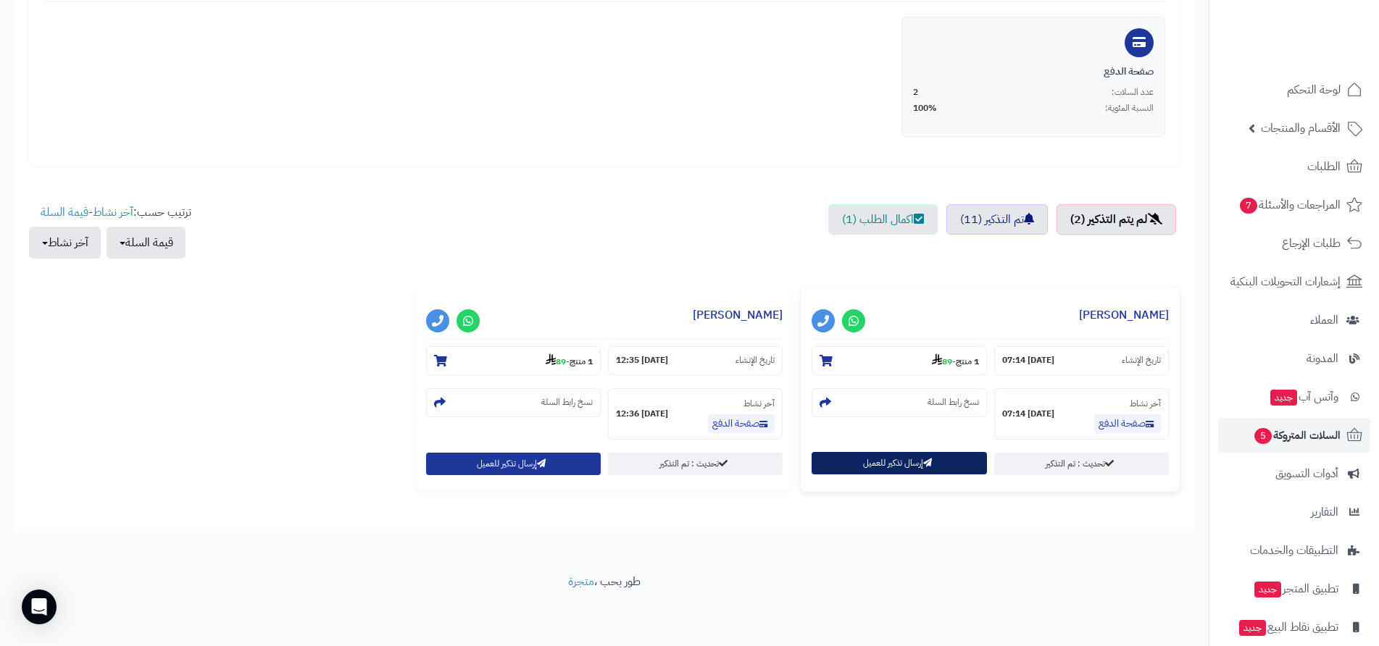
scroll to position [326, 0]
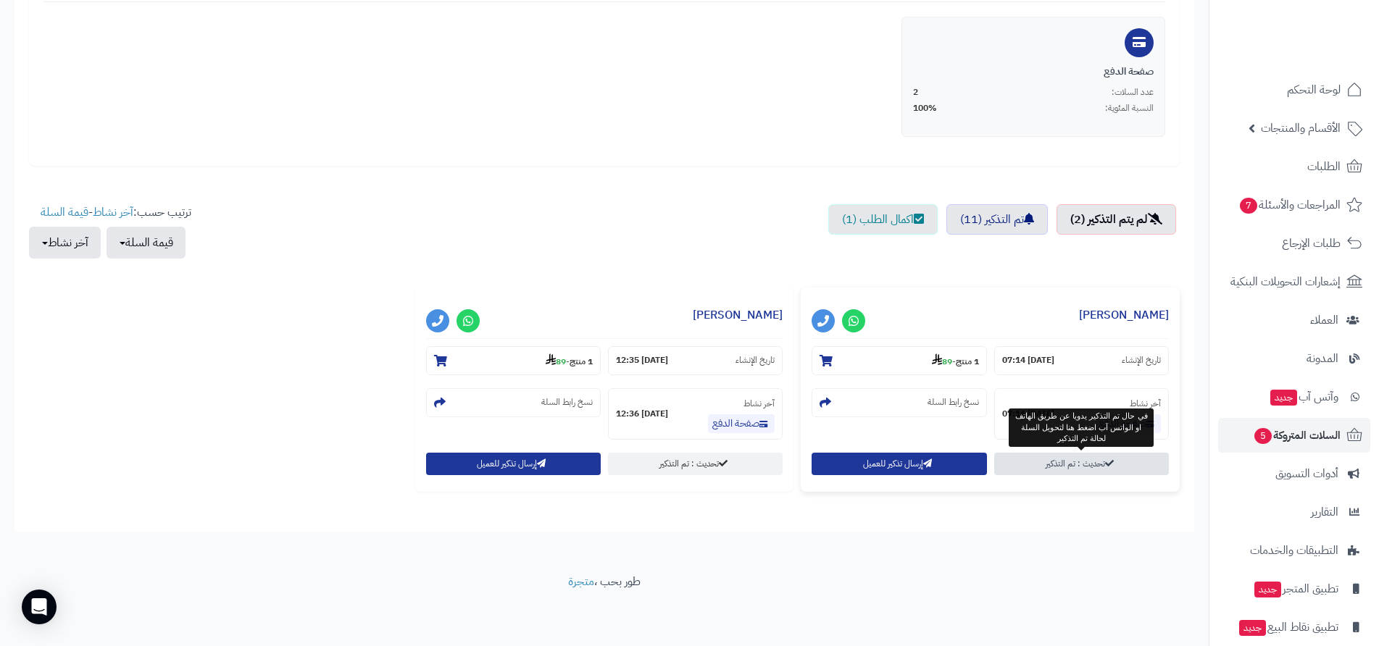
click at [1108, 469] on link "تحديث : تم التذكير" at bounding box center [1081, 464] width 175 height 22
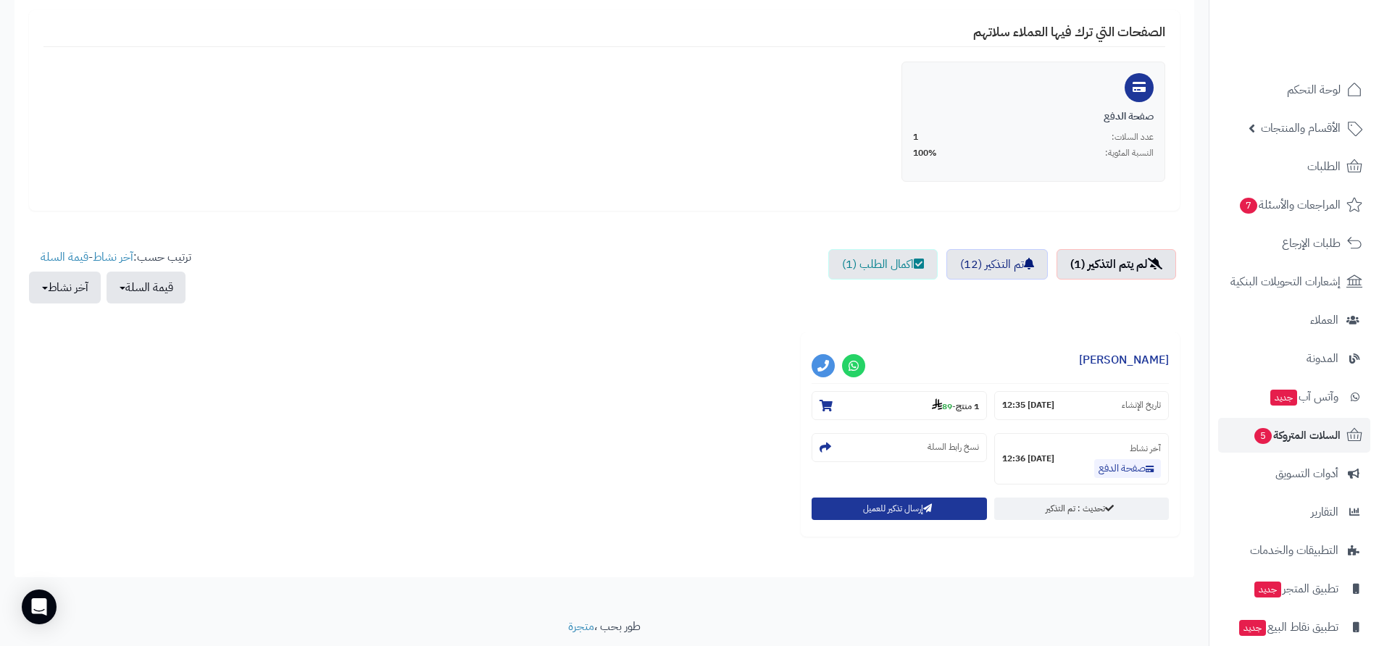
scroll to position [290, 0]
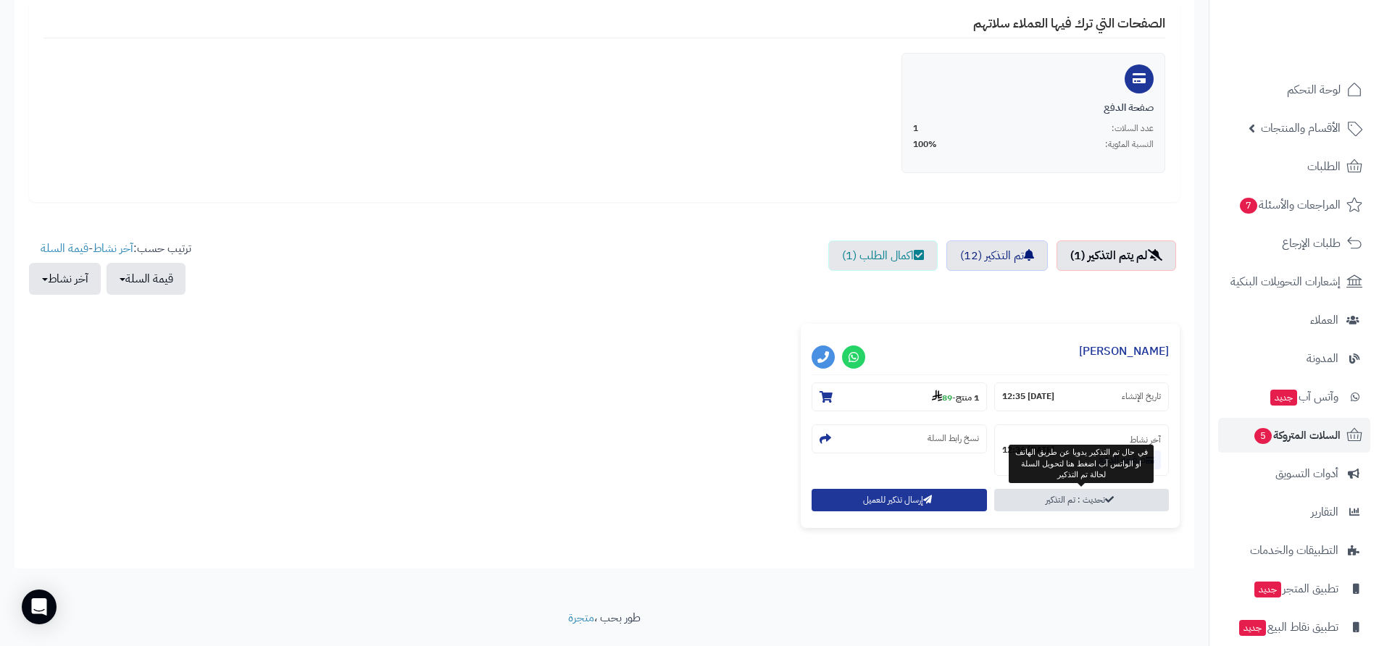
click at [1066, 503] on link "تحديث : تم التذكير" at bounding box center [1081, 500] width 175 height 22
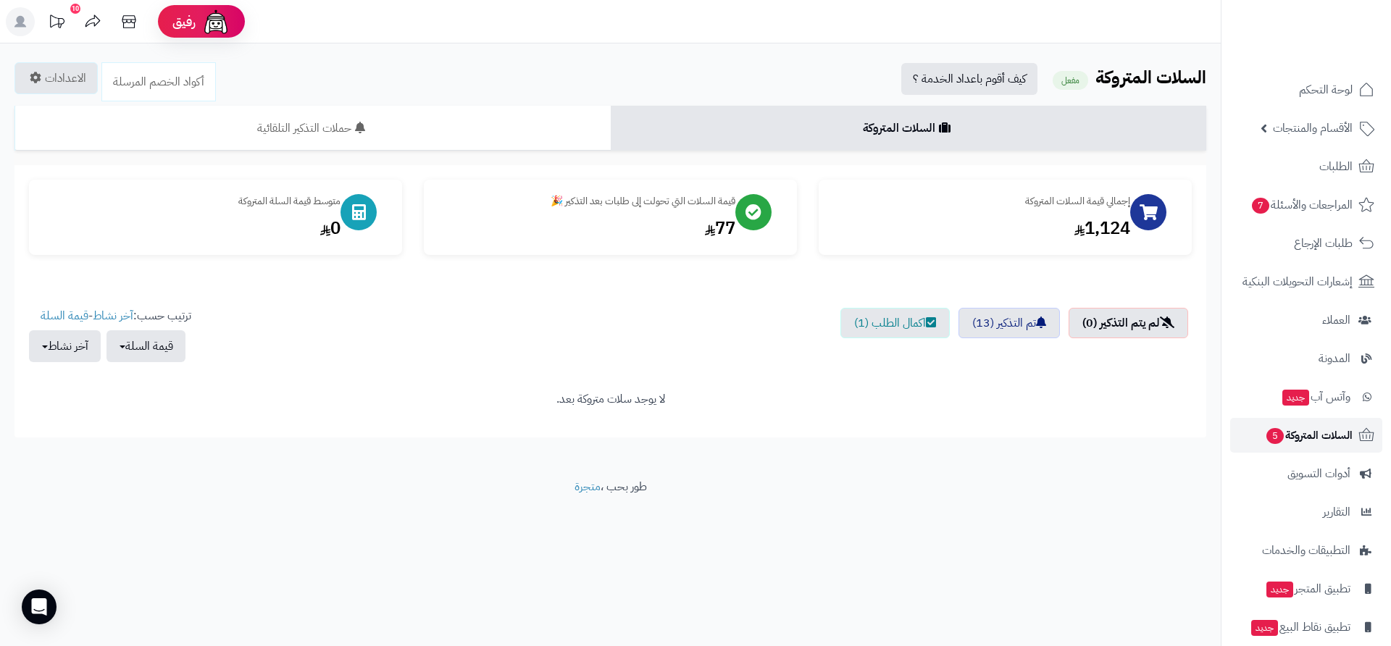
click at [1313, 433] on span "السلات المتروكة 5" at bounding box center [1309, 435] width 88 height 20
click at [880, 325] on link "اكمال الطلب (1)" at bounding box center [895, 323] width 109 height 30
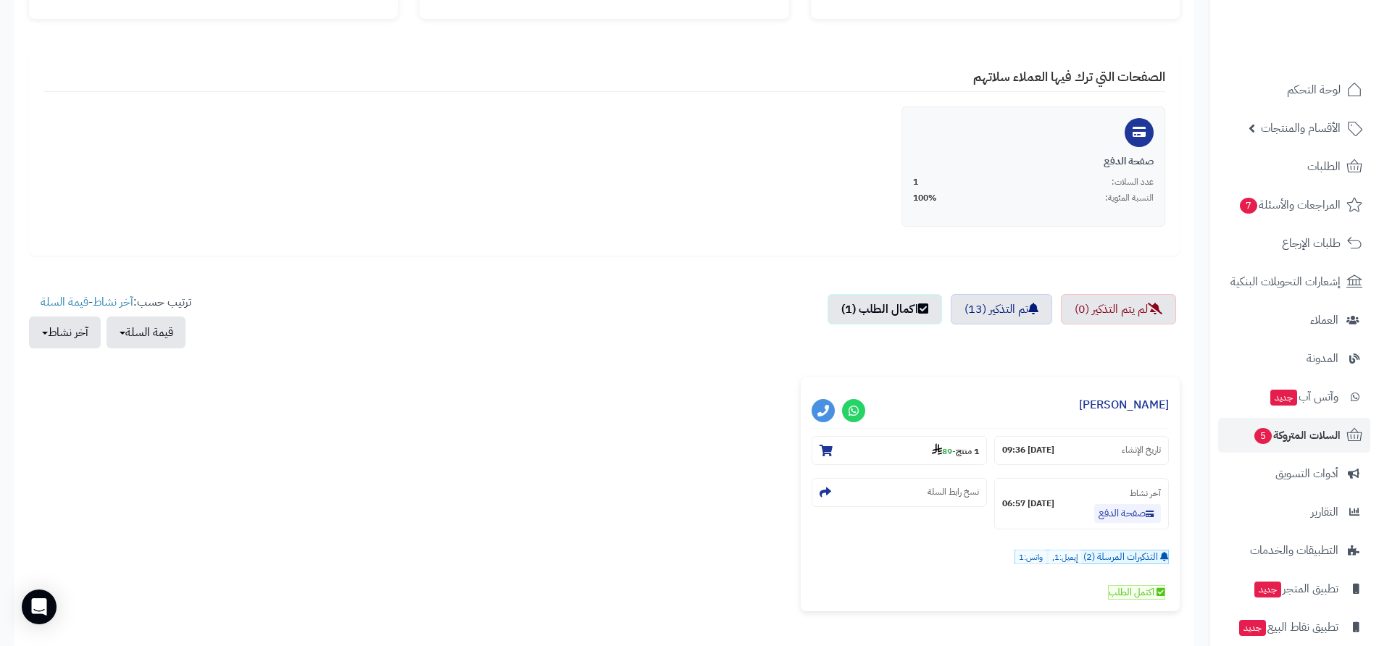
scroll to position [211, 0]
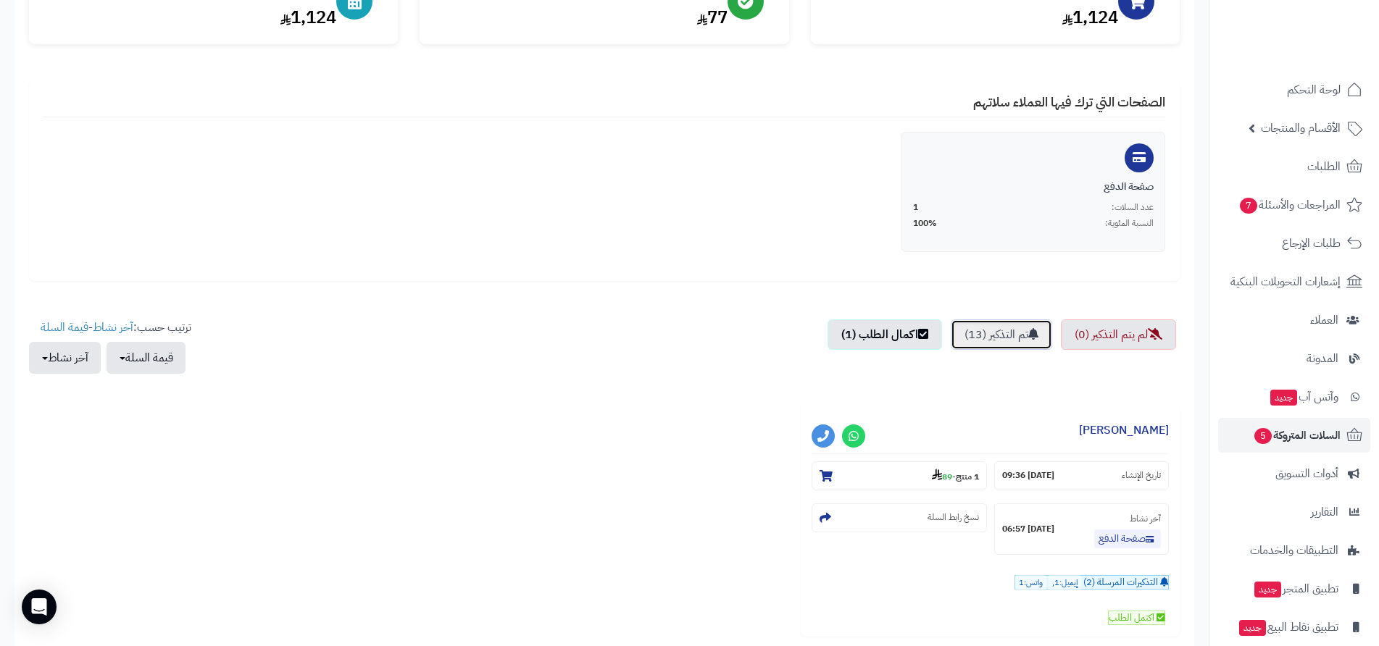
click at [994, 338] on link "تم التذكير (13)" at bounding box center [1001, 335] width 101 height 30
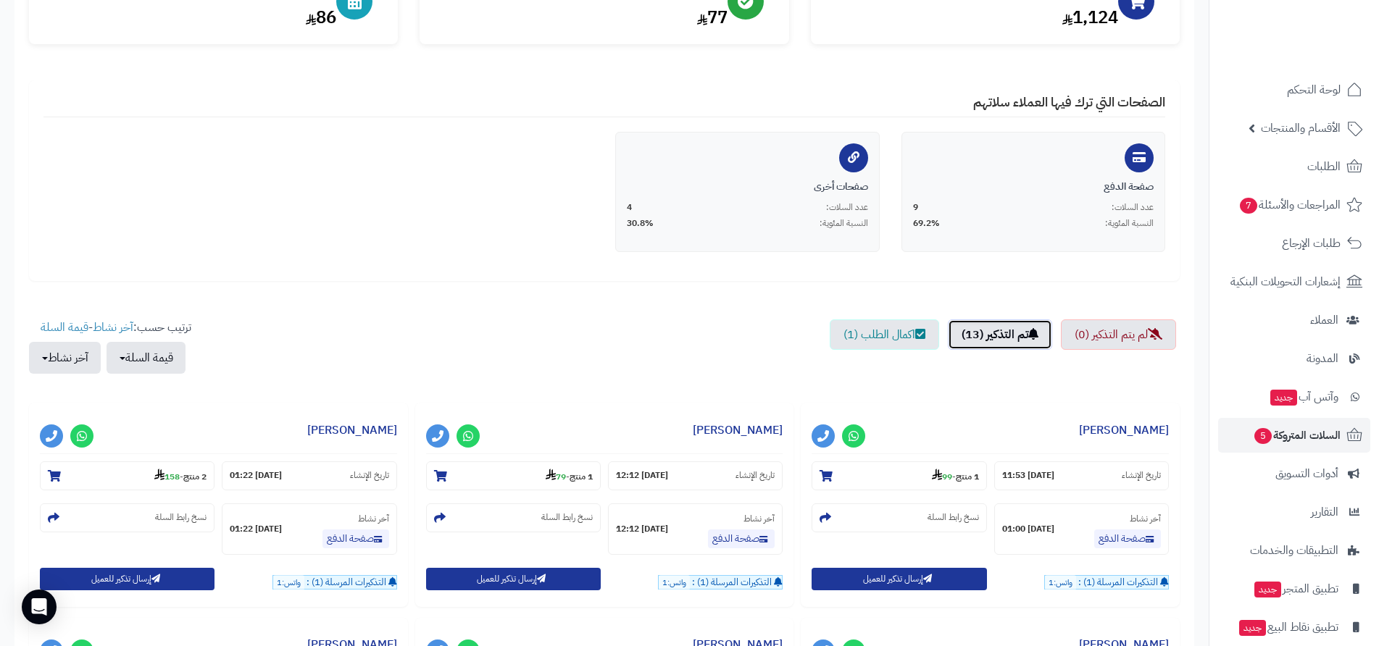
click at [994, 338] on link "تم التذكير (13)" at bounding box center [1000, 335] width 104 height 30
click at [891, 338] on link "اكمال الطلب (1)" at bounding box center [884, 335] width 109 height 30
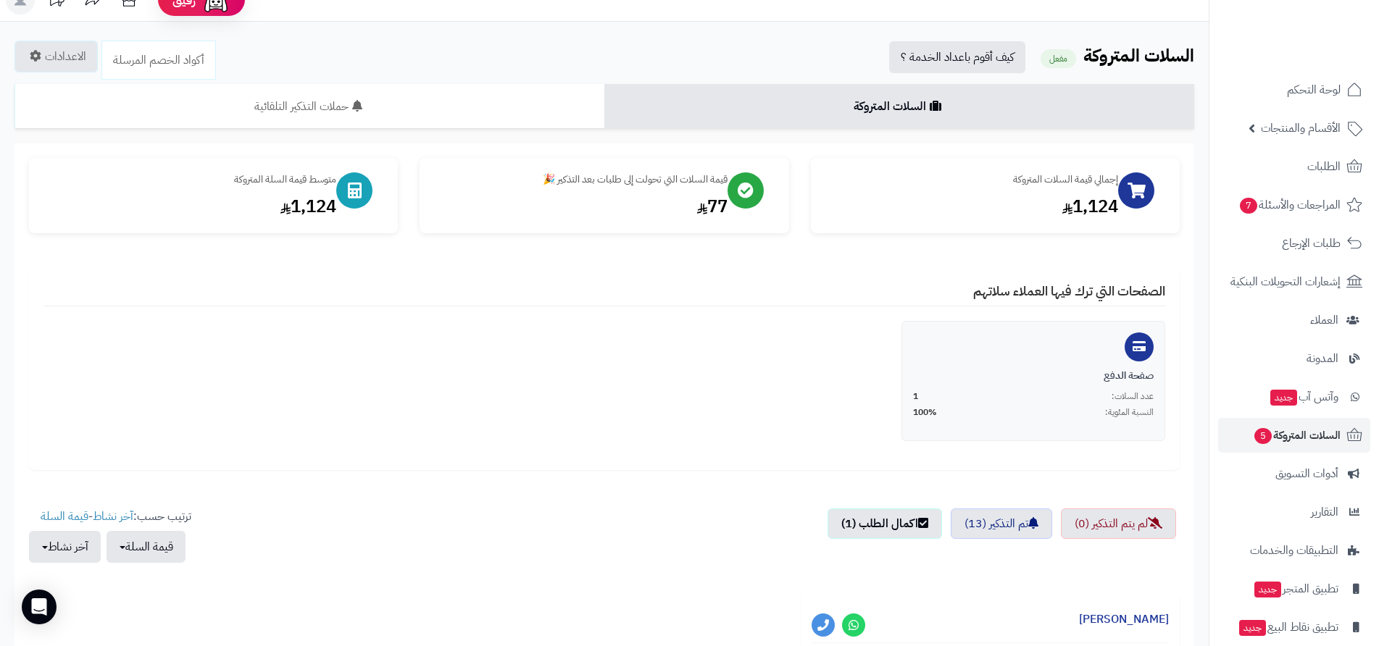
scroll to position [0, 0]
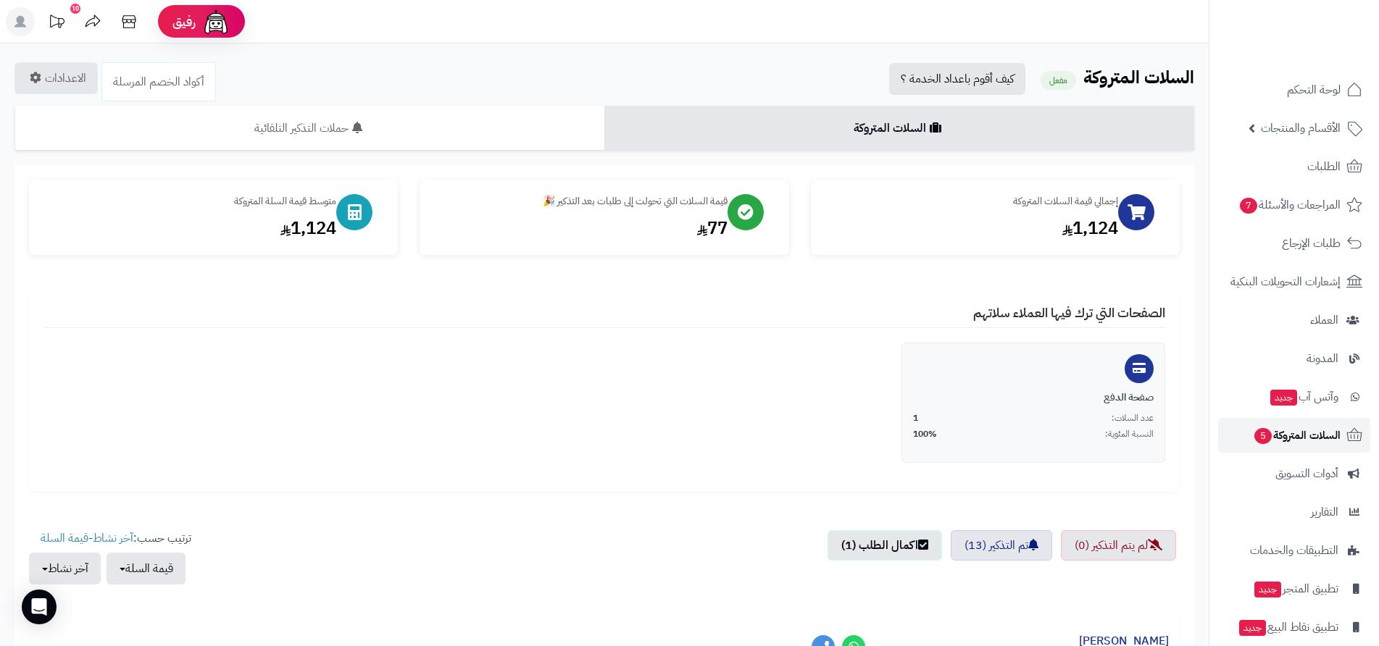
click at [1317, 435] on span "السلات المتروكة 5" at bounding box center [1297, 435] width 88 height 20
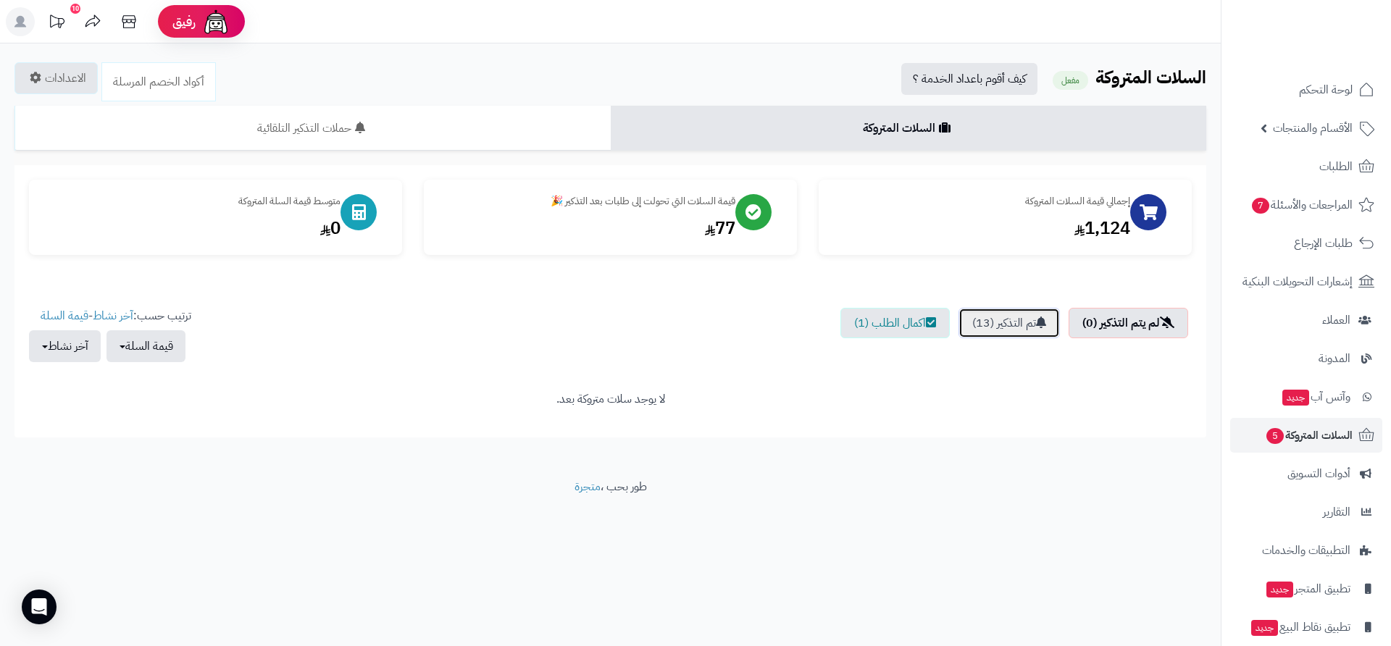
click at [1026, 323] on link "تم التذكير (13)" at bounding box center [1009, 323] width 101 height 30
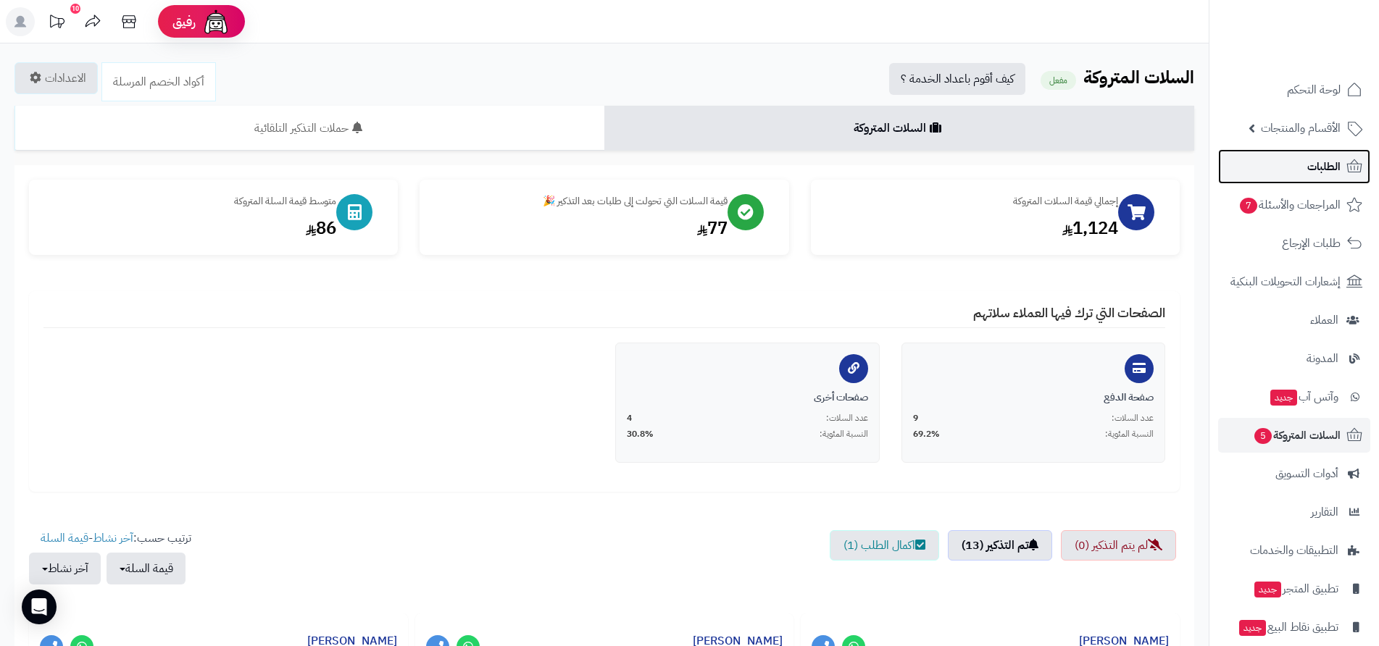
click at [1329, 163] on span "الطلبات" at bounding box center [1323, 167] width 33 height 20
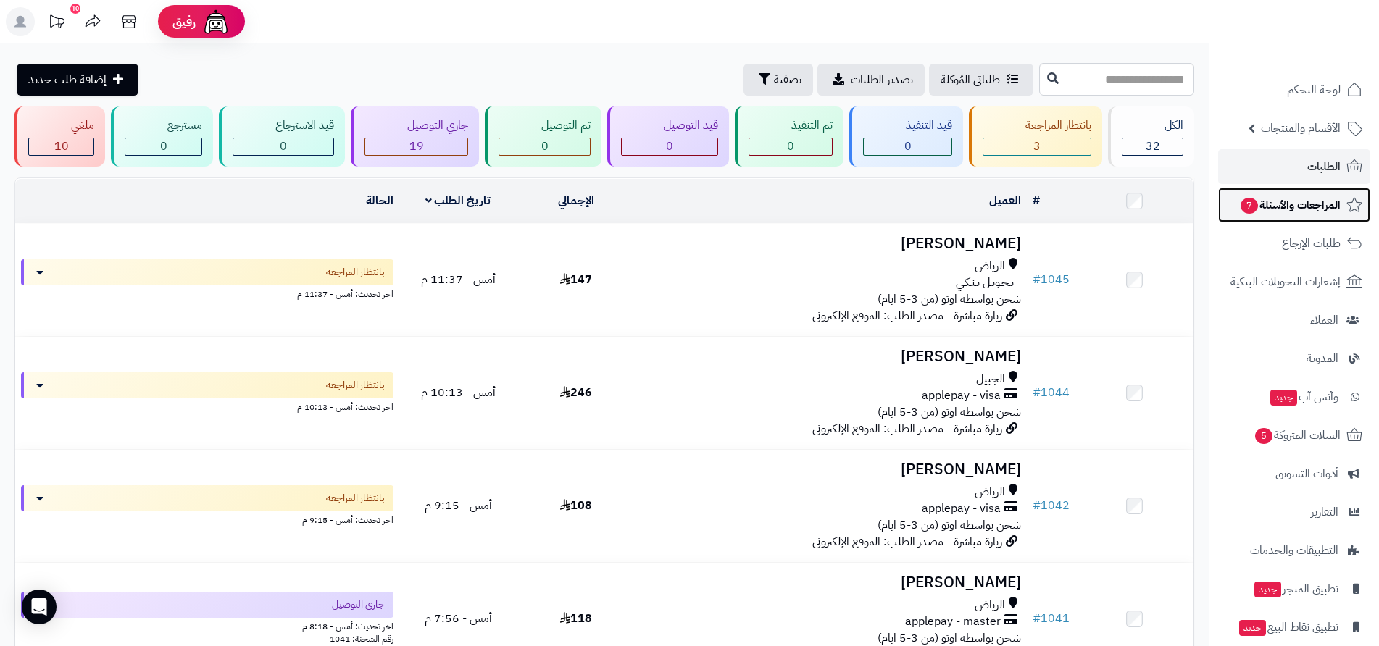
click at [1261, 209] on span "المراجعات والأسئلة 7" at bounding box center [1289, 205] width 101 height 20
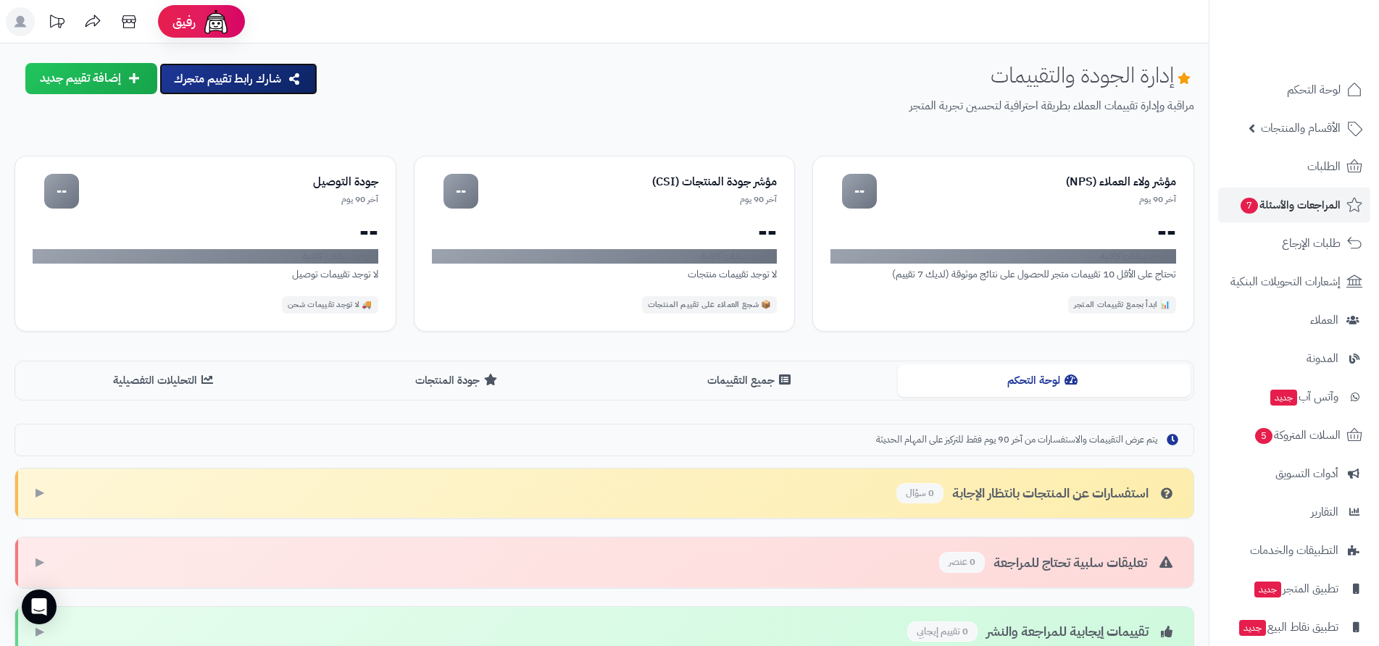
click at [260, 78] on button "شارك رابط تقييم متجرك" at bounding box center [238, 79] width 158 height 32
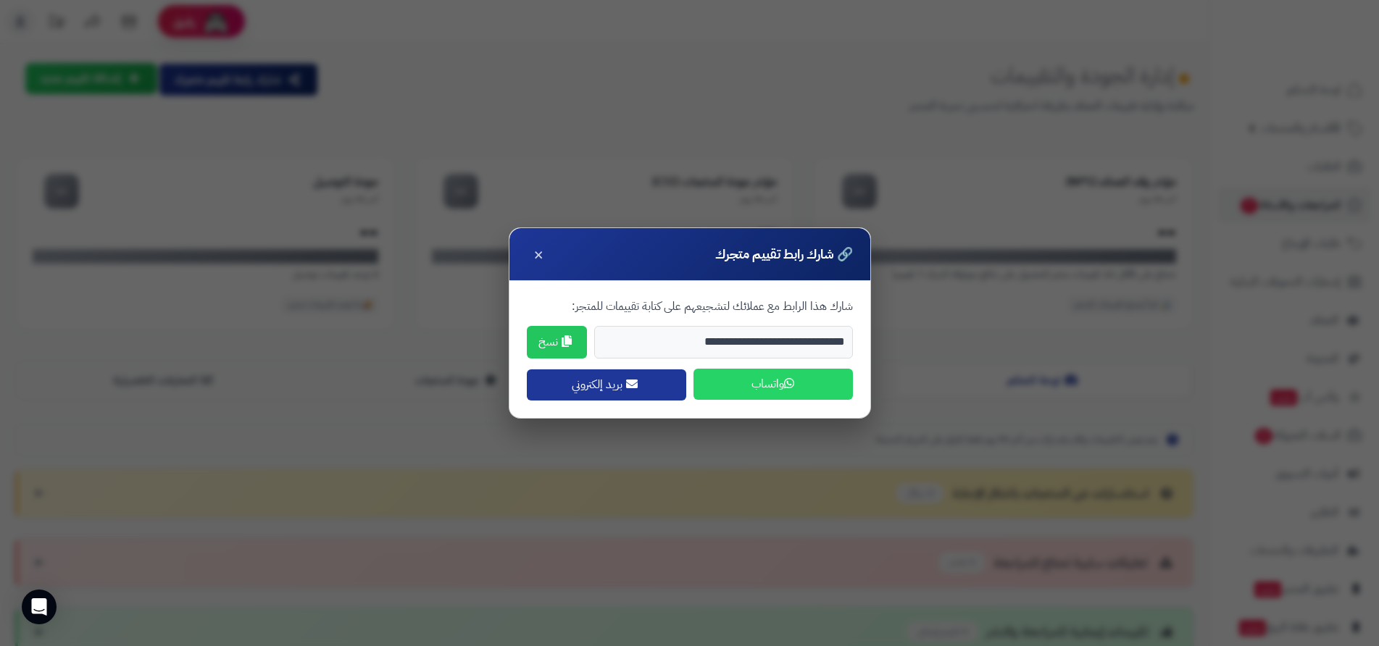
click at [760, 385] on button "واتساب" at bounding box center [772, 384] width 159 height 31
click at [537, 255] on span "×" at bounding box center [538, 253] width 10 height 25
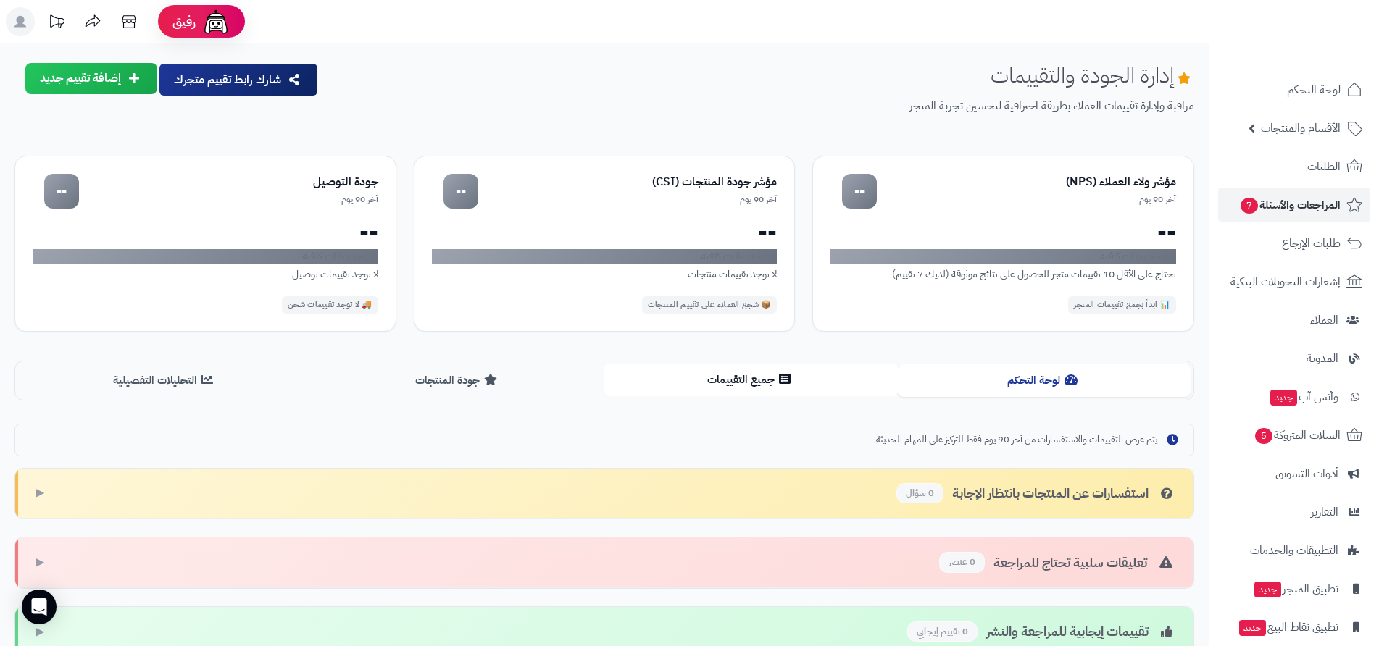
click at [745, 383] on button "جميع التقييمات" at bounding box center [750, 380] width 293 height 33
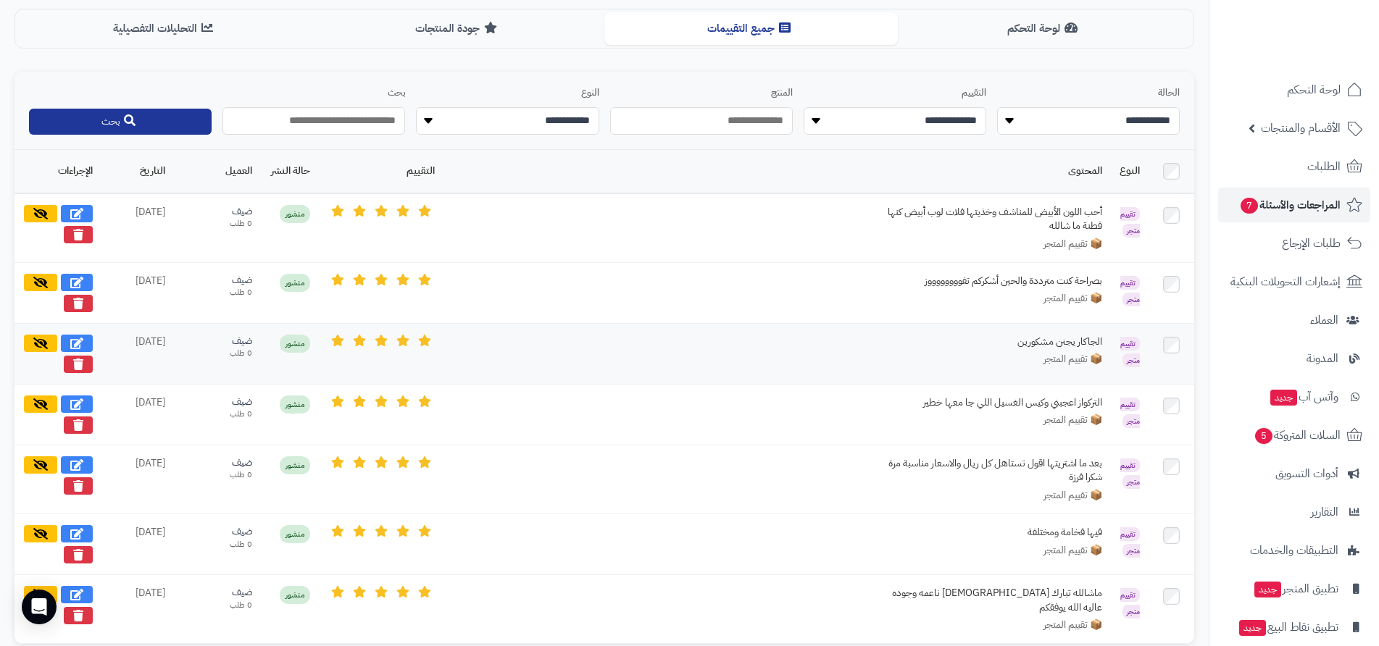
scroll to position [162, 0]
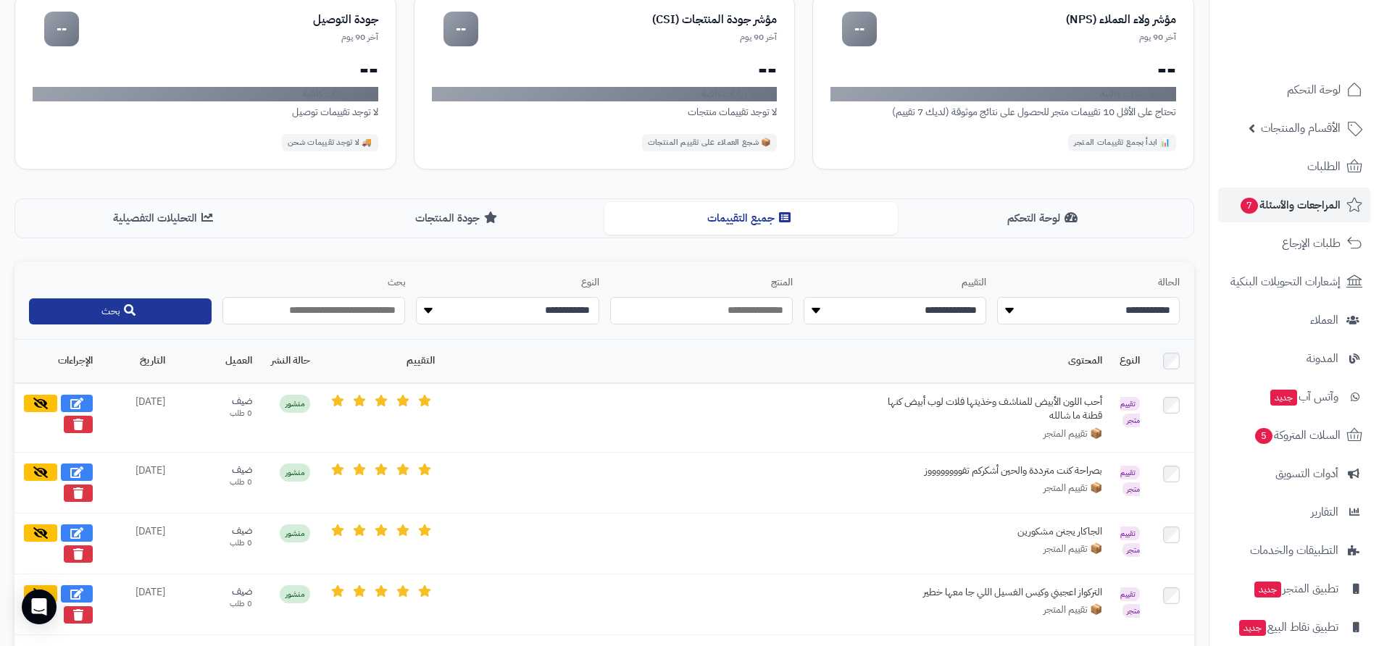
click at [549, 312] on select "**********" at bounding box center [507, 311] width 183 height 28
click at [416, 297] on select "**********" at bounding box center [507, 311] width 183 height 28
click at [506, 317] on select "**********" at bounding box center [507, 311] width 183 height 28
select select "**********"
click at [416, 297] on select "**********" at bounding box center [507, 311] width 183 height 28
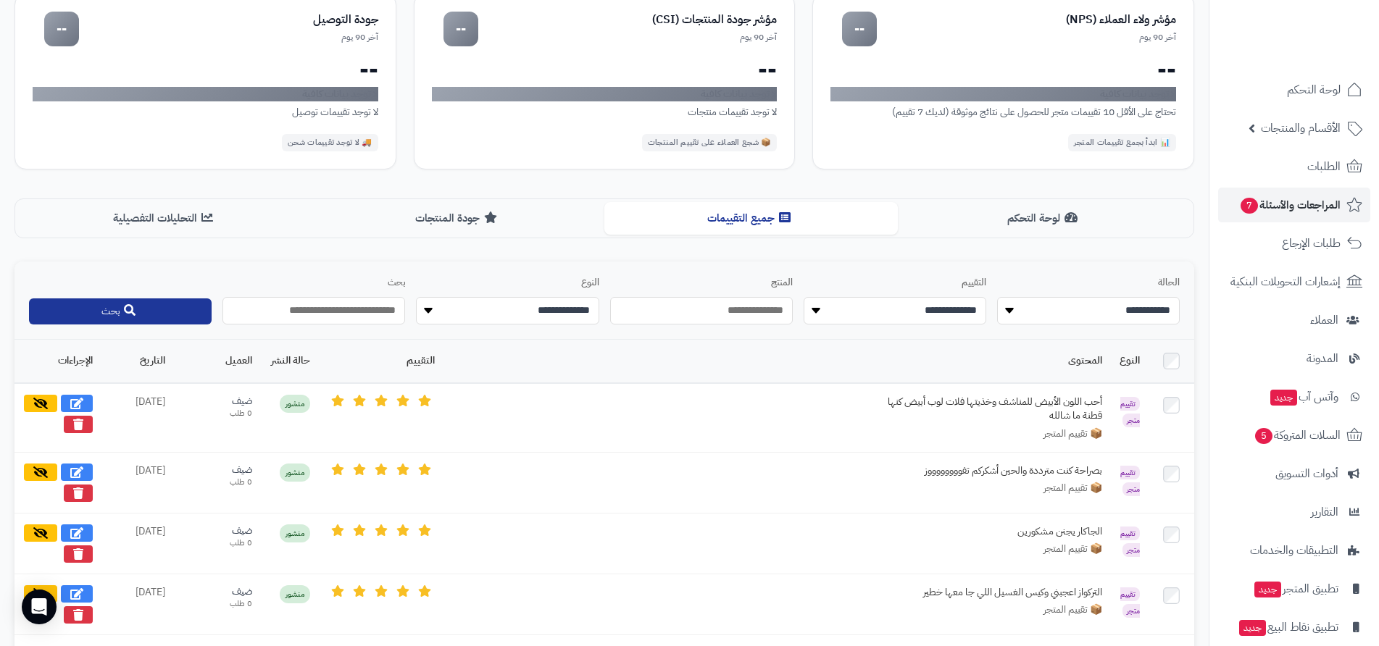
click at [537, 316] on select "**********" at bounding box center [507, 311] width 183 height 28
select select
click at [416, 297] on select "**********" at bounding box center [507, 311] width 183 height 28
click at [356, 315] on input "text" at bounding box center [313, 311] width 183 height 28
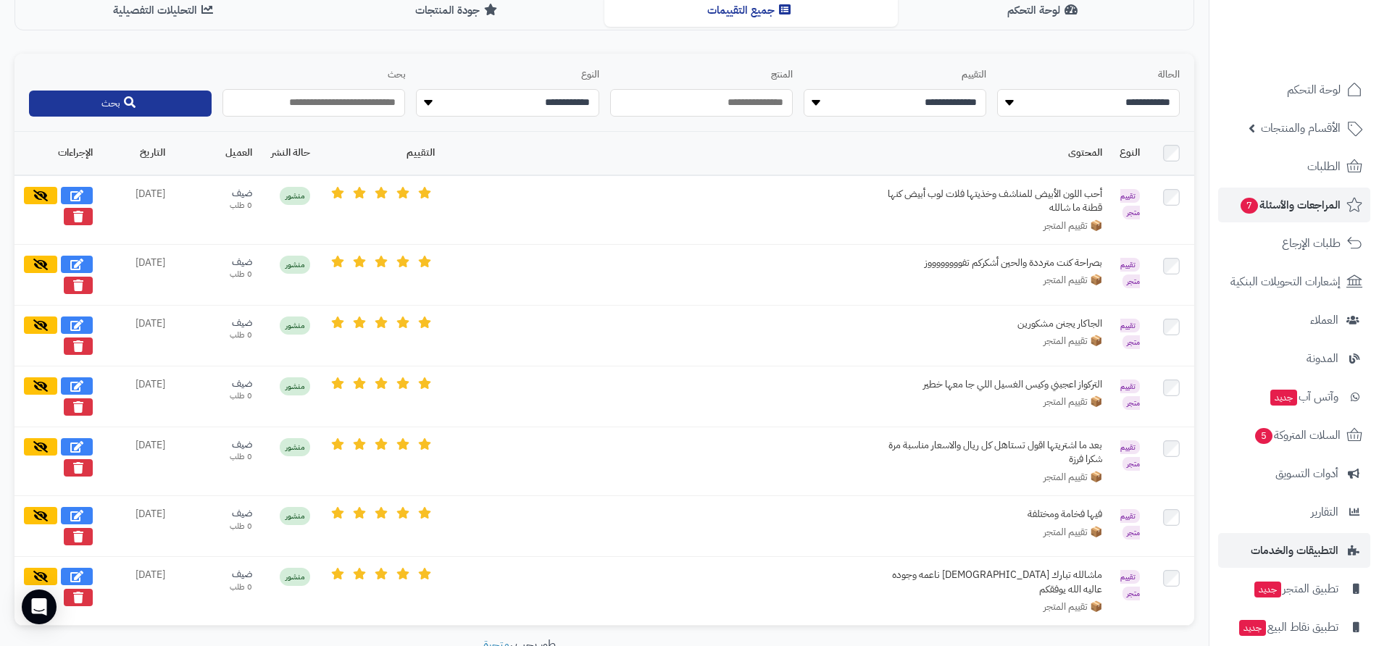
scroll to position [380, 0]
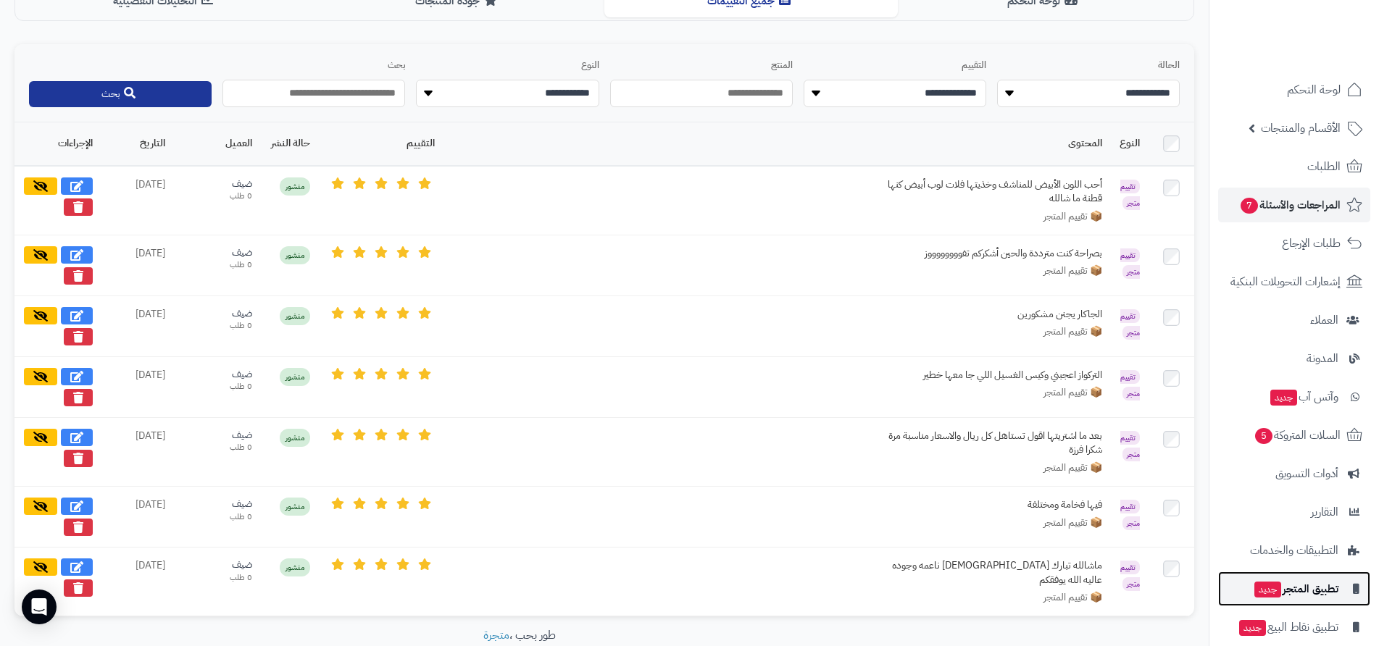
click at [1304, 591] on span "تطبيق المتجر جديد" at bounding box center [1296, 589] width 86 height 20
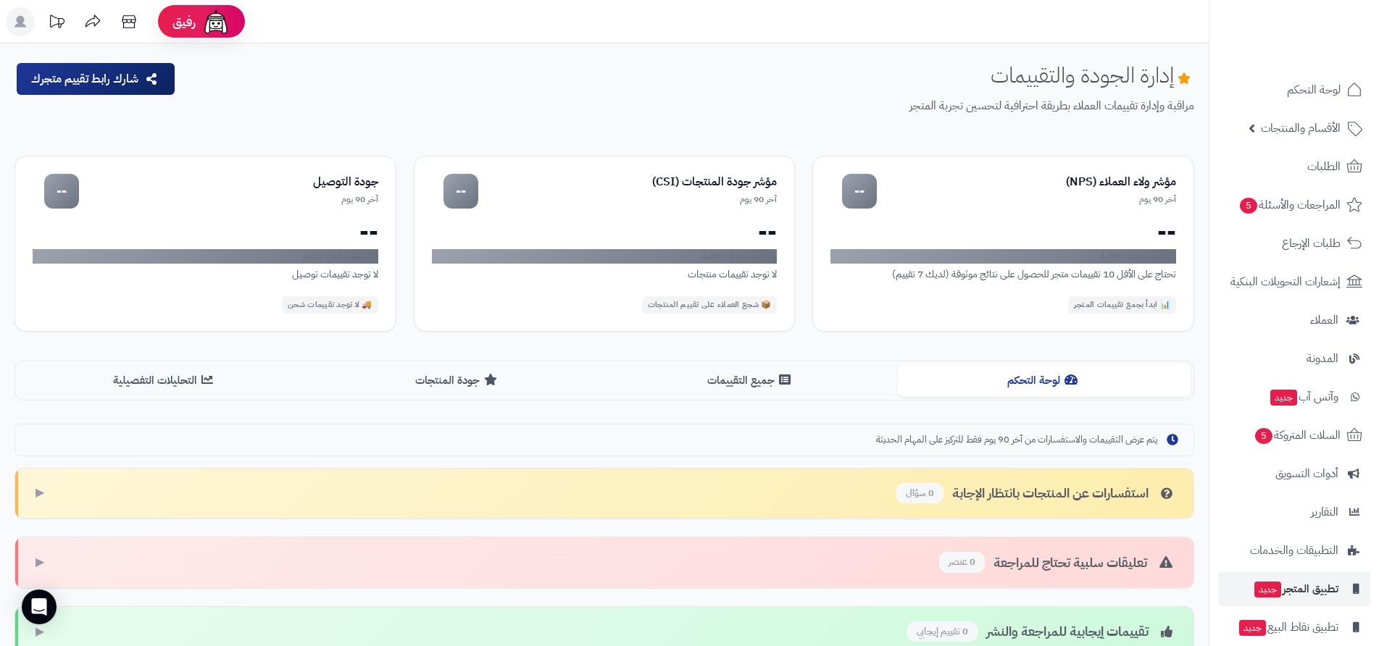
scroll to position [200, 0]
